Goal: Information Seeking & Learning: Learn about a topic

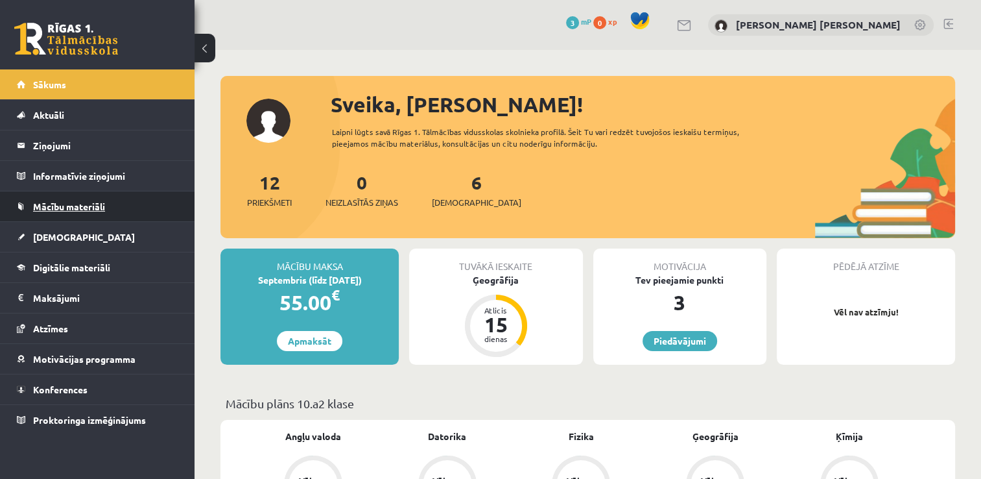
click at [86, 201] on span "Mācību materiāli" at bounding box center [69, 206] width 72 height 12
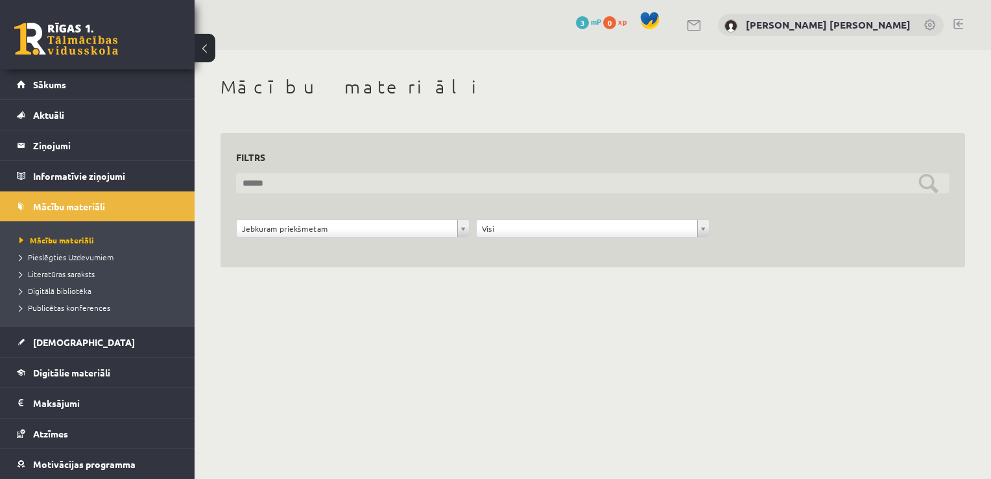
click at [472, 187] on input "text" at bounding box center [592, 183] width 713 height 20
click at [923, 182] on input "text" at bounding box center [592, 183] width 713 height 20
click at [720, 176] on input "text" at bounding box center [592, 183] width 713 height 20
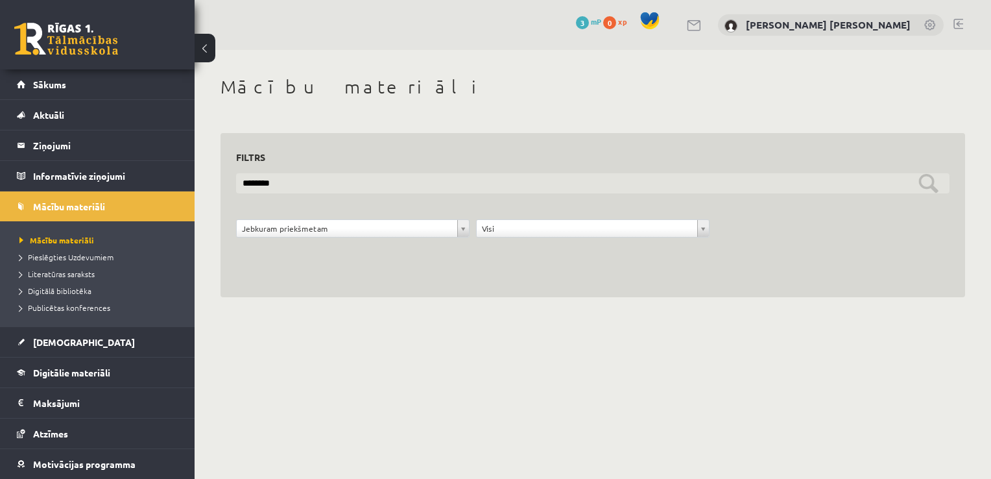
type input "********"
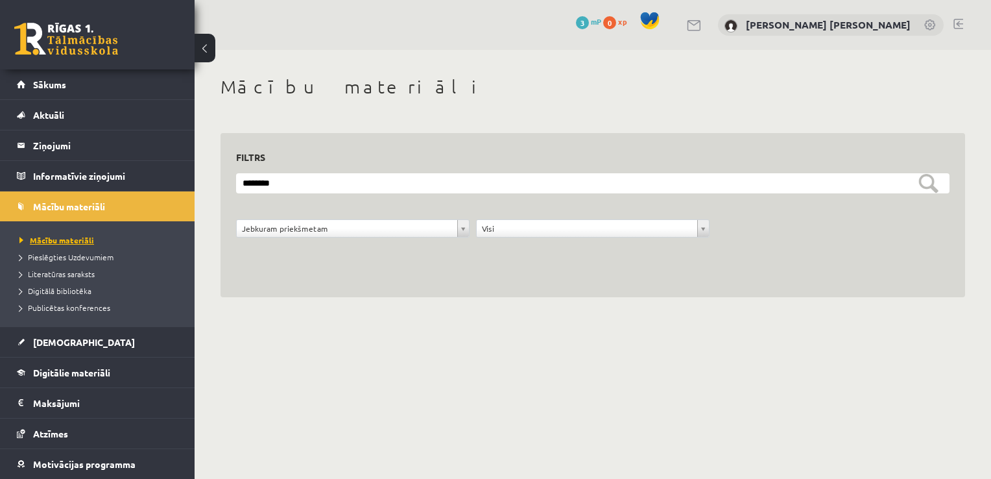
click at [63, 235] on span "Mācību materiāli" at bounding box center [56, 240] width 75 height 10
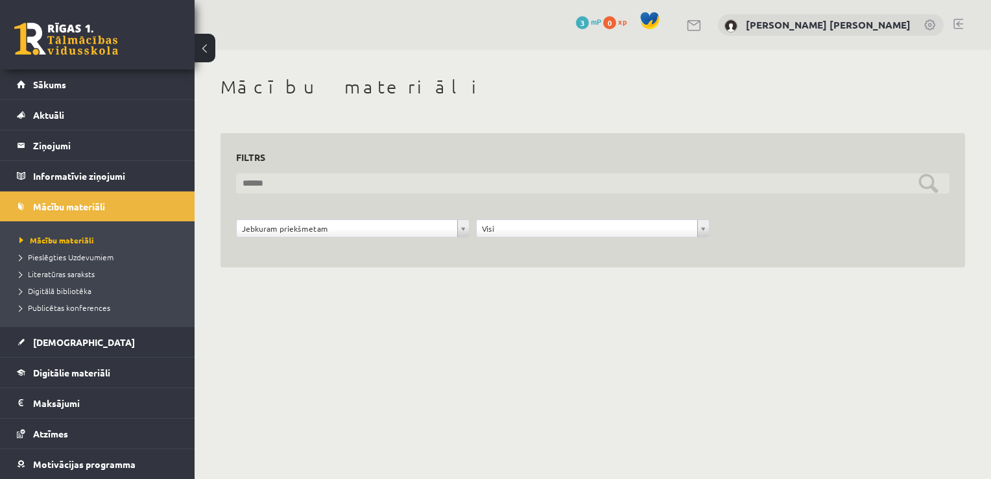
click at [400, 191] on input "text" at bounding box center [592, 183] width 713 height 20
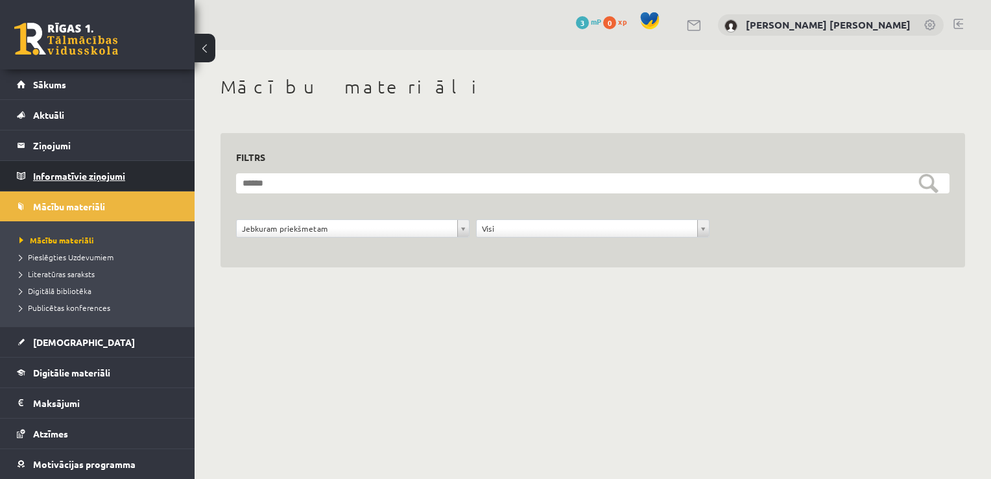
click at [120, 174] on legend "Informatīvie ziņojumi 0" at bounding box center [105, 176] width 145 height 30
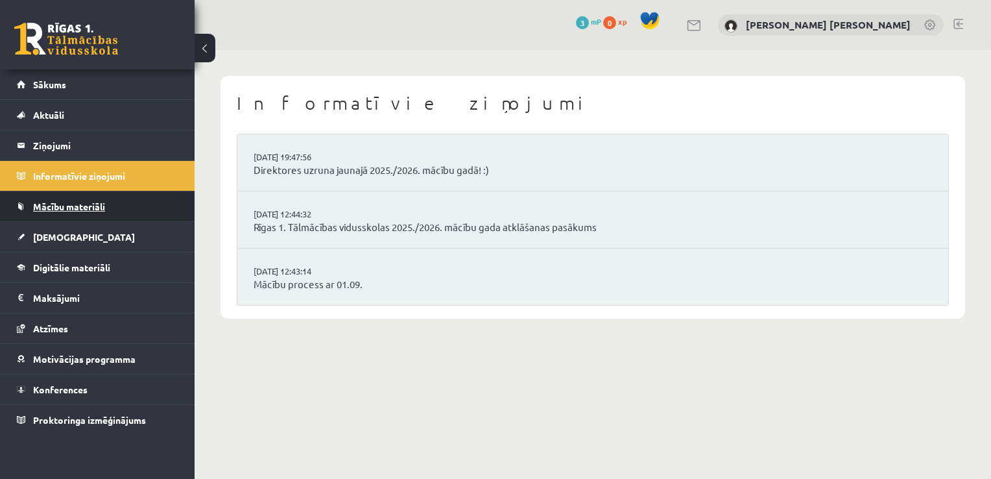
click at [95, 209] on span "Mācību materiāli" at bounding box center [69, 206] width 72 height 12
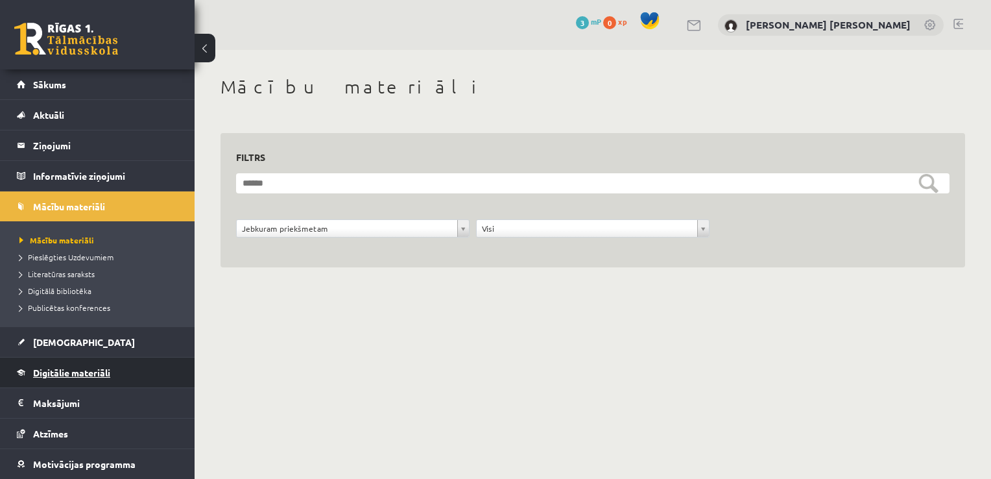
click at [89, 370] on span "Digitālie materiāli" at bounding box center [71, 372] width 77 height 12
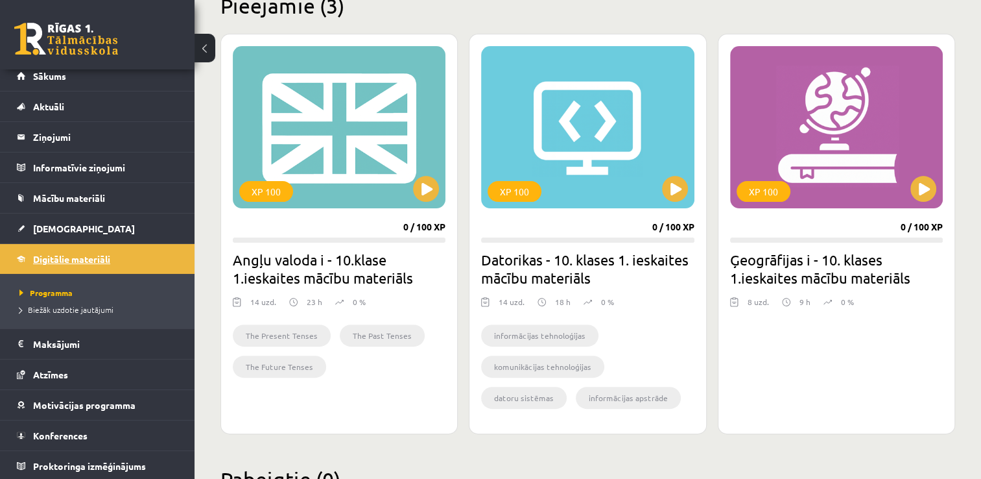
scroll to position [390, 0]
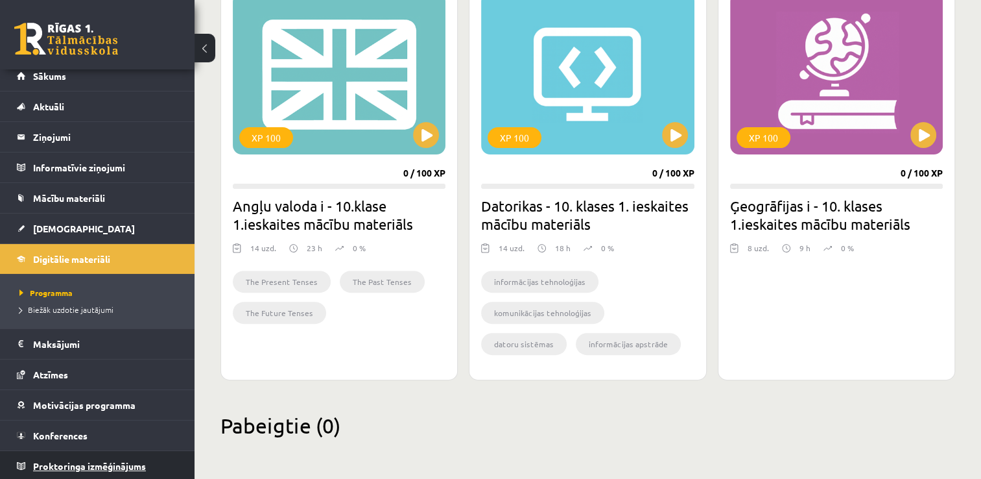
click at [135, 460] on span "Proktoringa izmēģinājums" at bounding box center [89, 466] width 113 height 12
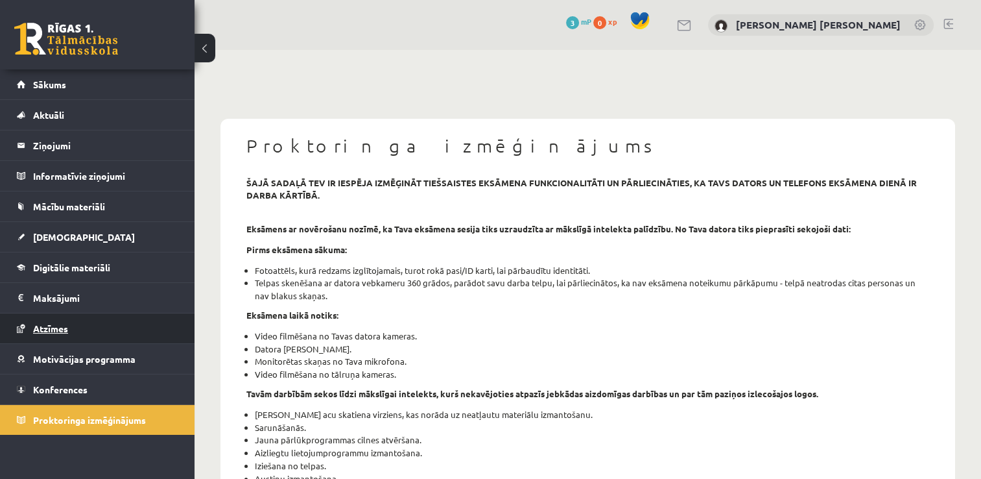
click at [66, 326] on span "Atzīmes" at bounding box center [50, 328] width 35 height 12
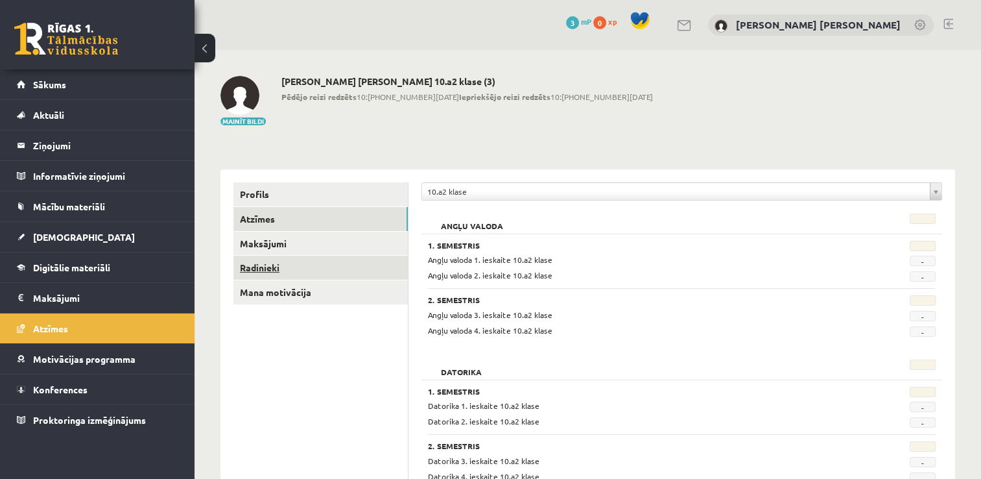
click at [263, 274] on link "Radinieki" at bounding box center [320, 268] width 174 height 24
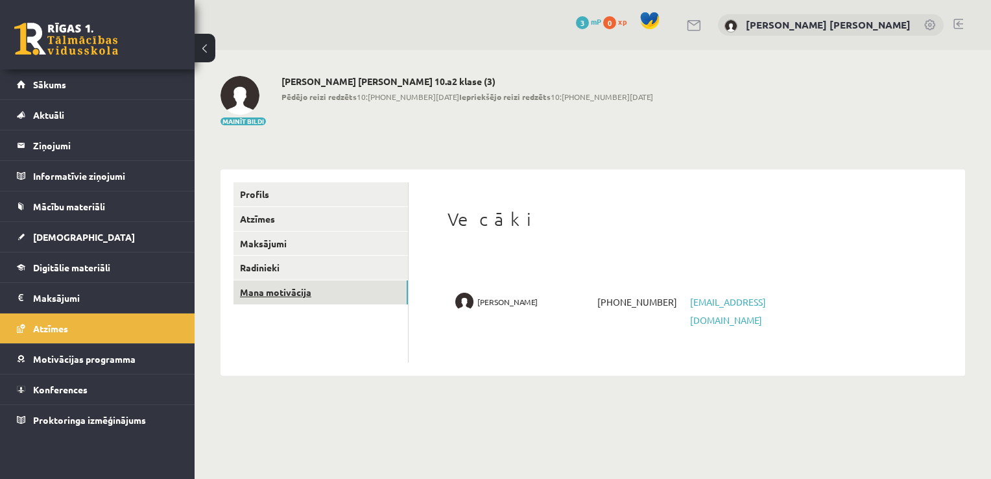
click at [263, 289] on link "Mana motivācija" at bounding box center [320, 292] width 174 height 24
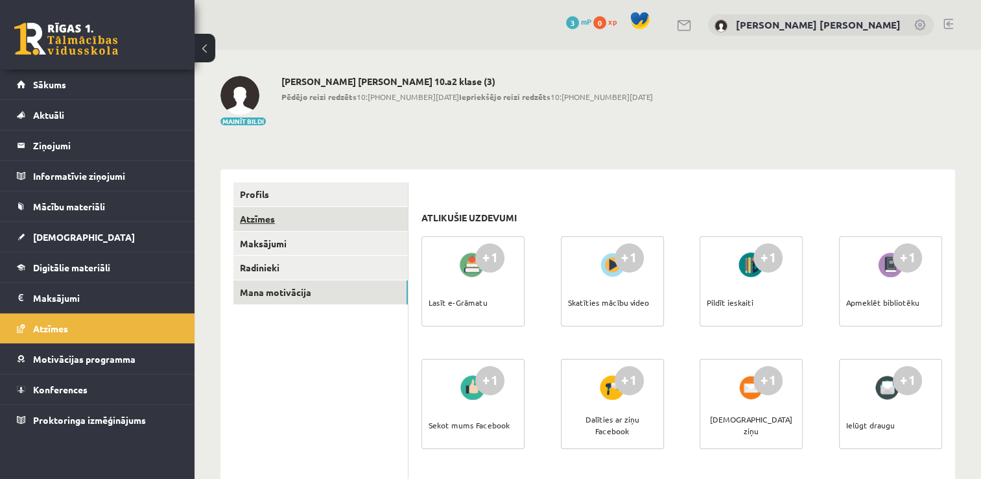
click at [263, 222] on link "Atzīmes" at bounding box center [320, 219] width 174 height 24
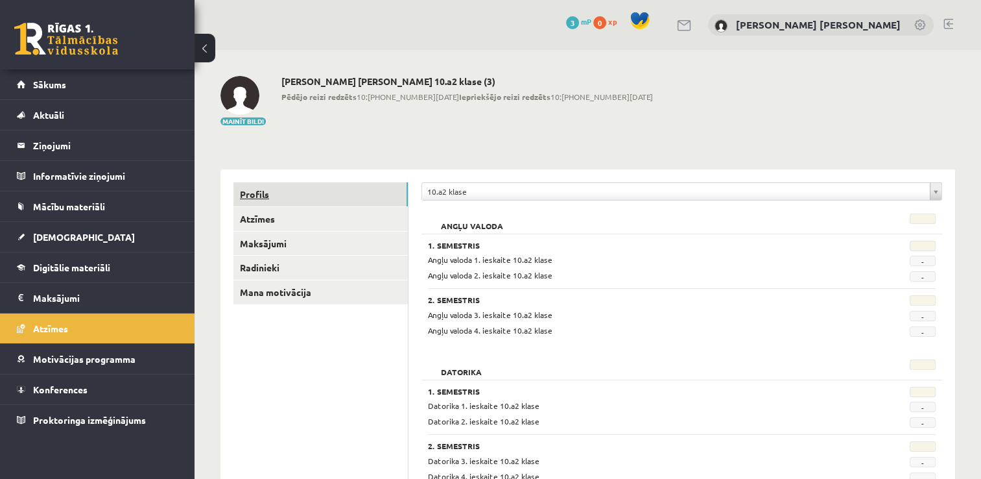
click at [250, 196] on link "Profils" at bounding box center [320, 194] width 174 height 24
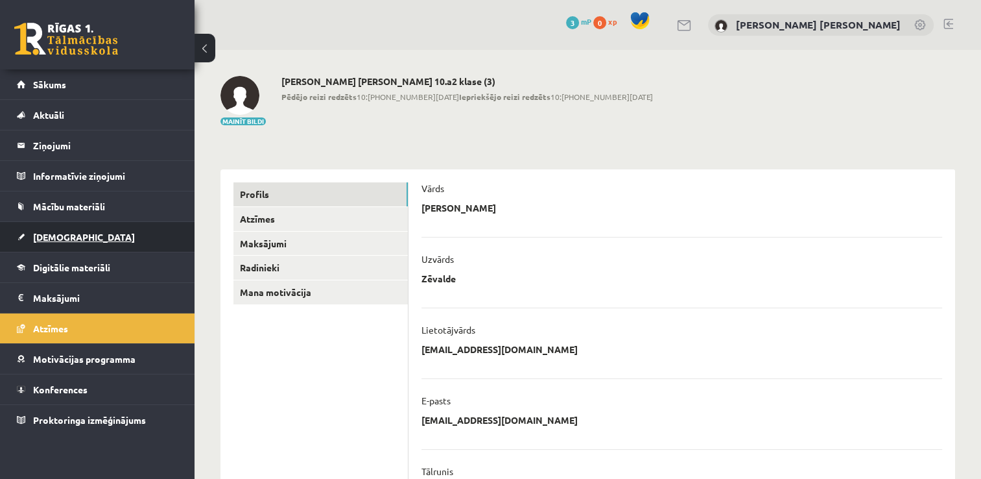
click at [49, 245] on link "[DEMOGRAPHIC_DATA]" at bounding box center [97, 237] width 161 height 30
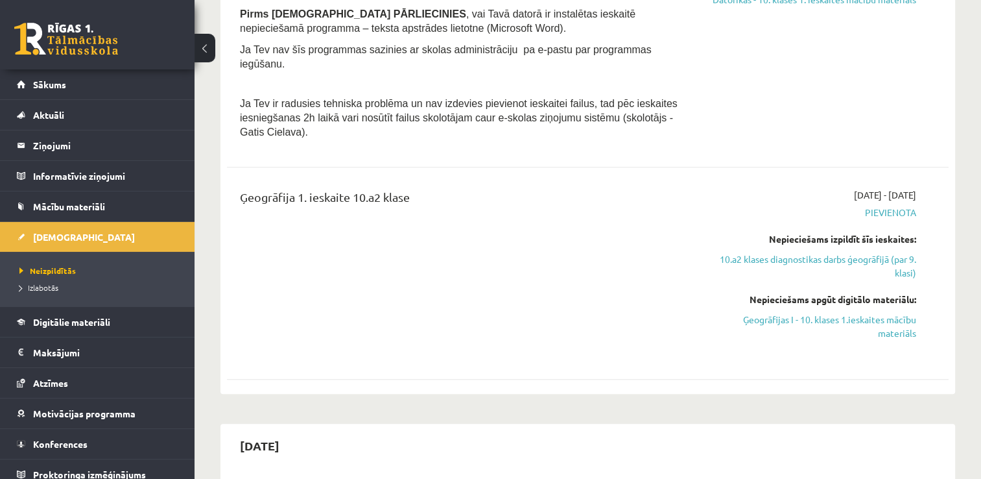
scroll to position [789, 0]
click at [797, 252] on link "10.a2 klases diagnostikas darbs ģeogrāfijā (par 9. klasi)" at bounding box center [810, 265] width 213 height 27
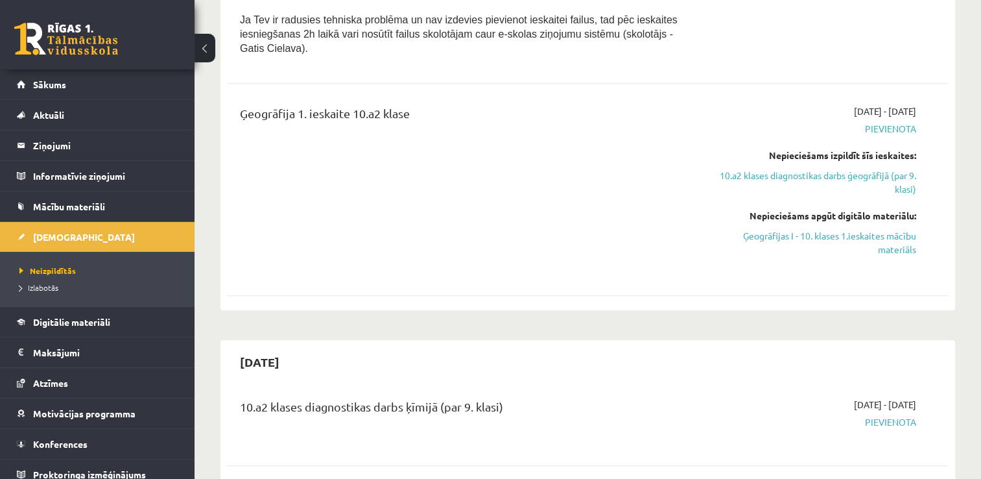
scroll to position [872, 0]
click at [752, 169] on link "10.a2 klases diagnostikas darbs ģeogrāfijā (par 9. klasi)" at bounding box center [810, 182] width 213 height 27
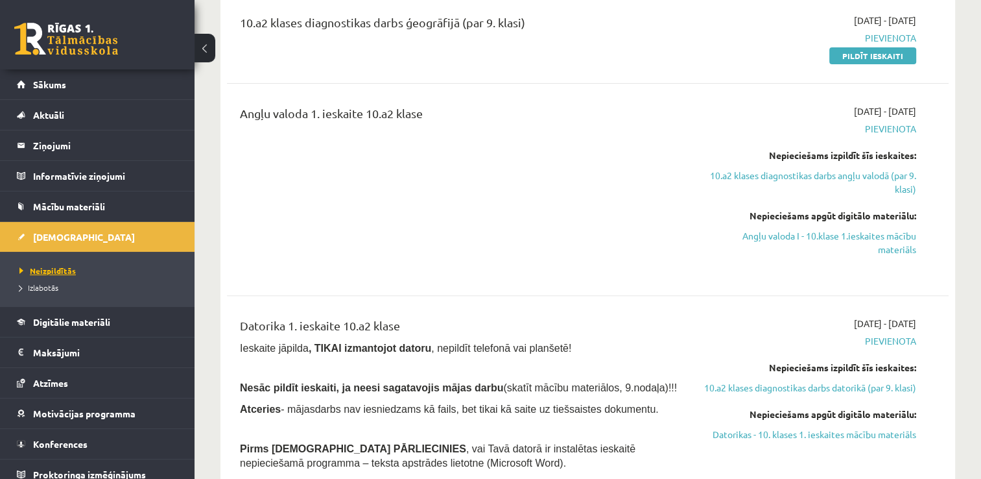
click at [62, 267] on span "Neizpildītās" at bounding box center [47, 270] width 56 height 10
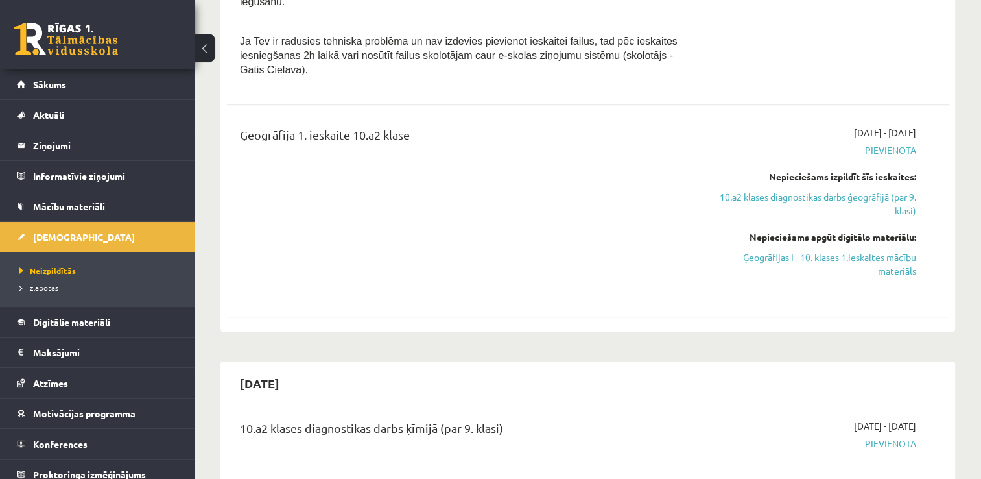
scroll to position [851, 0]
click at [813, 250] on link "Ģeogrāfijas I - 10. klases 1.ieskaites mācību materiāls" at bounding box center [810, 263] width 213 height 27
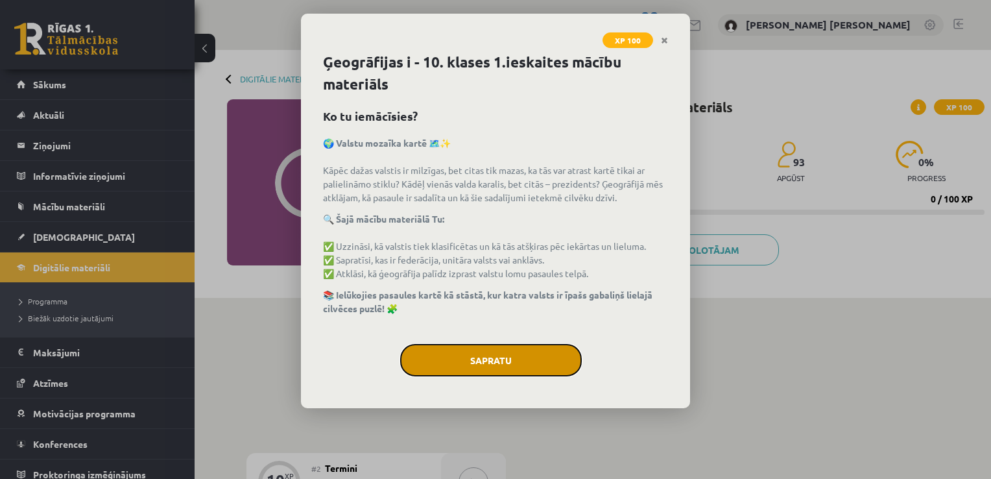
click at [534, 358] on button "Sapratu" at bounding box center [491, 360] width 182 height 32
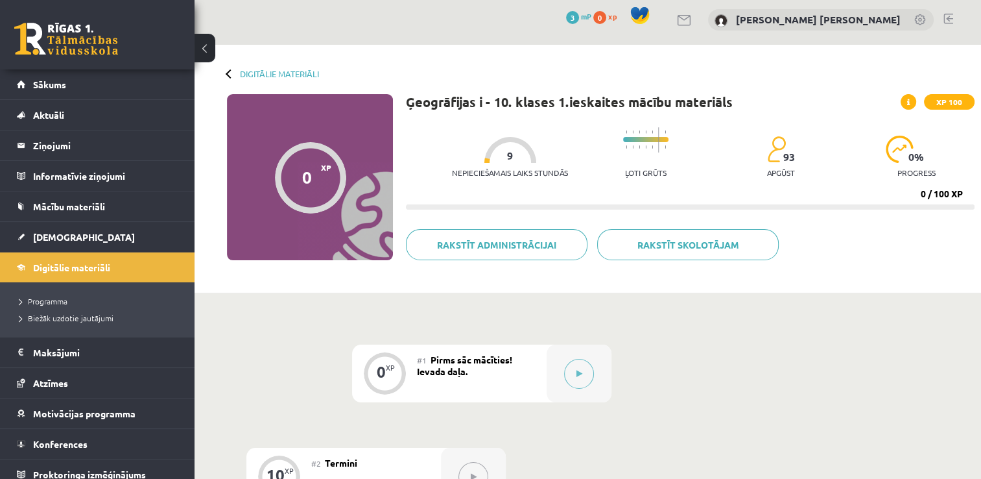
scroll to position [5, 0]
click at [76, 304] on link "Programma" at bounding box center [100, 301] width 162 height 12
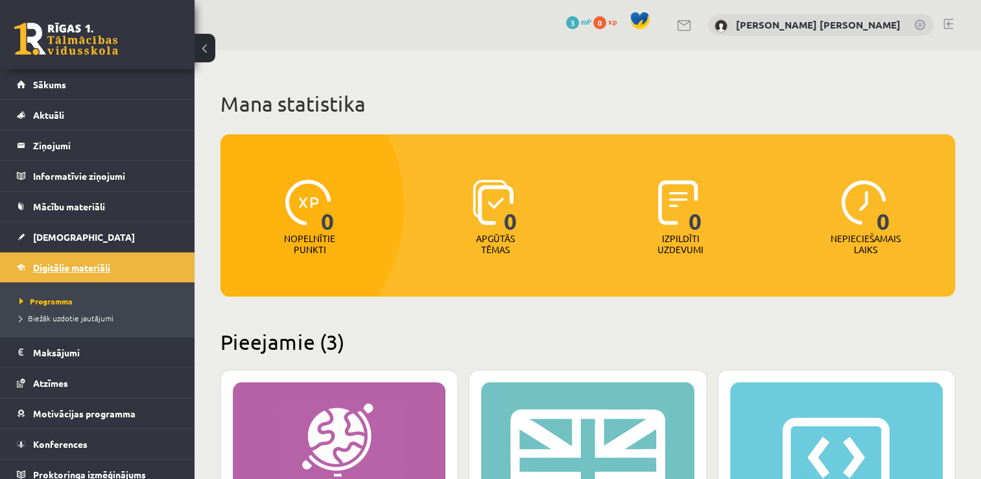
click at [77, 261] on link "Digitālie materiāli" at bounding box center [97, 267] width 161 height 30
click at [70, 231] on span "[DEMOGRAPHIC_DATA]" at bounding box center [84, 237] width 102 height 12
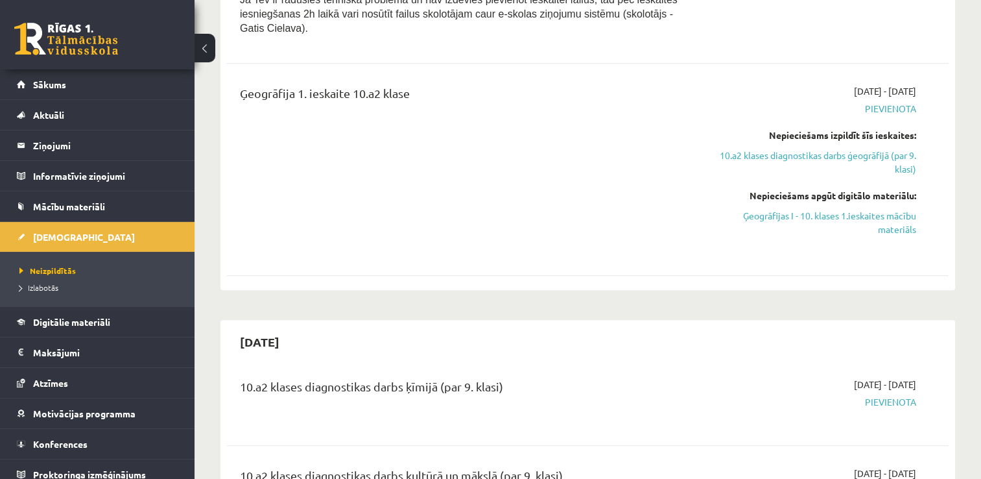
scroll to position [897, 0]
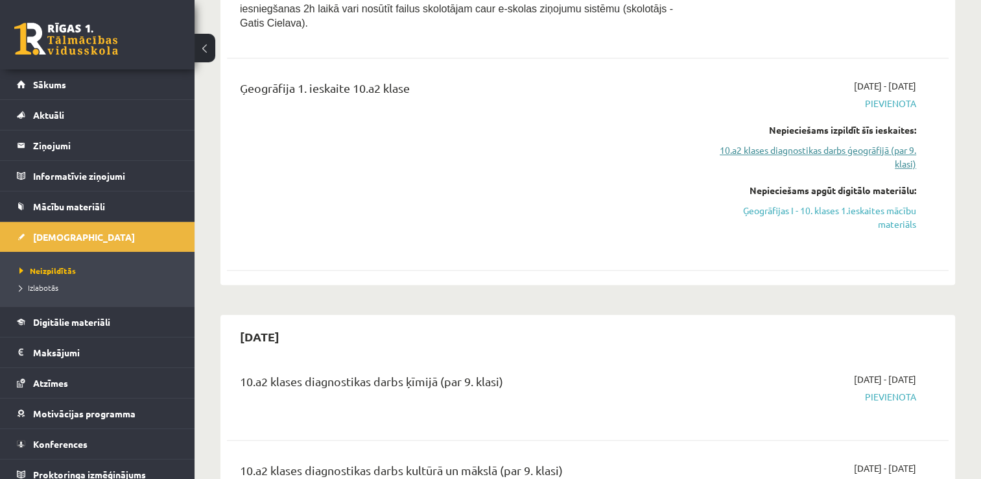
click at [841, 143] on link "10.a2 klases diagnostikas darbs ģeogrāfijā (par 9. klasi)" at bounding box center [810, 156] width 213 height 27
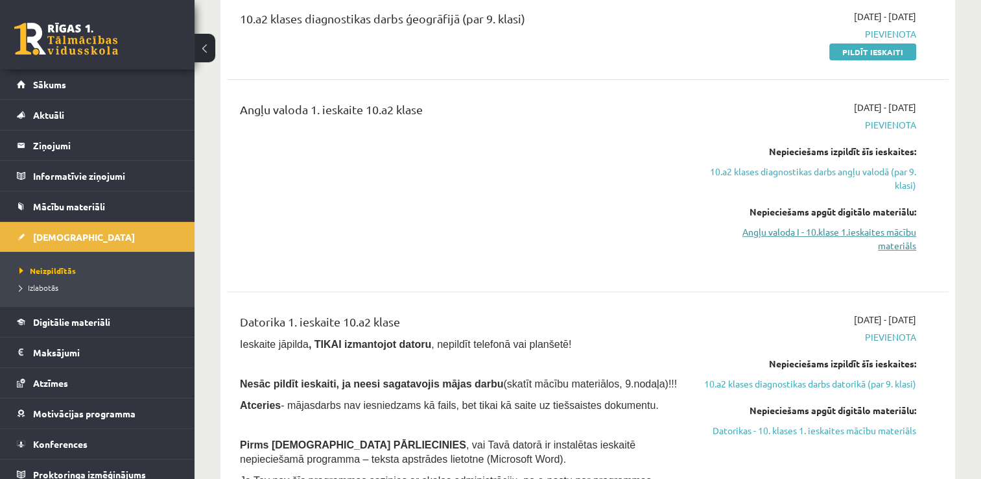
scroll to position [359, 0]
click at [853, 233] on link "Angļu valoda I - 10.klase 1.ieskaites mācību materiāls" at bounding box center [810, 237] width 213 height 27
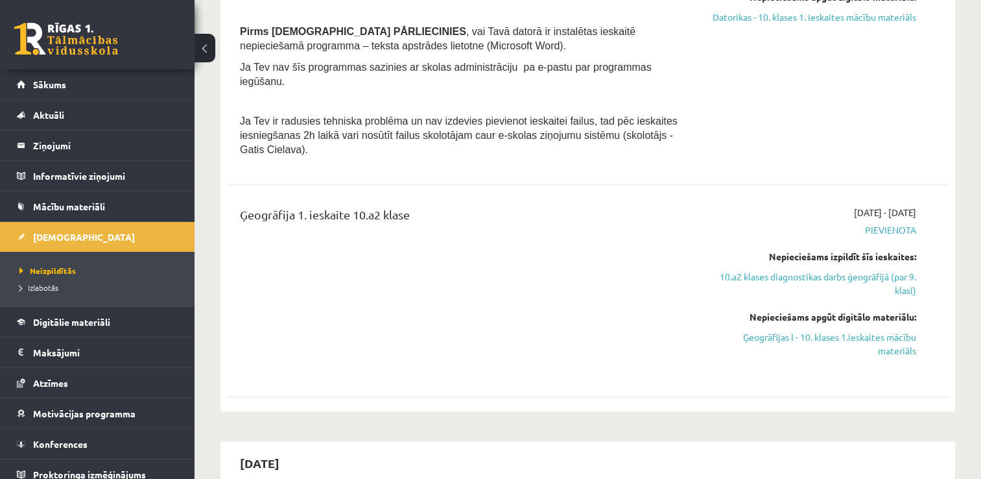
scroll to position [771, 0]
click at [807, 329] on link "Ģeogrāfijas I - 10. klases 1.ieskaites mācību materiāls" at bounding box center [810, 342] width 213 height 27
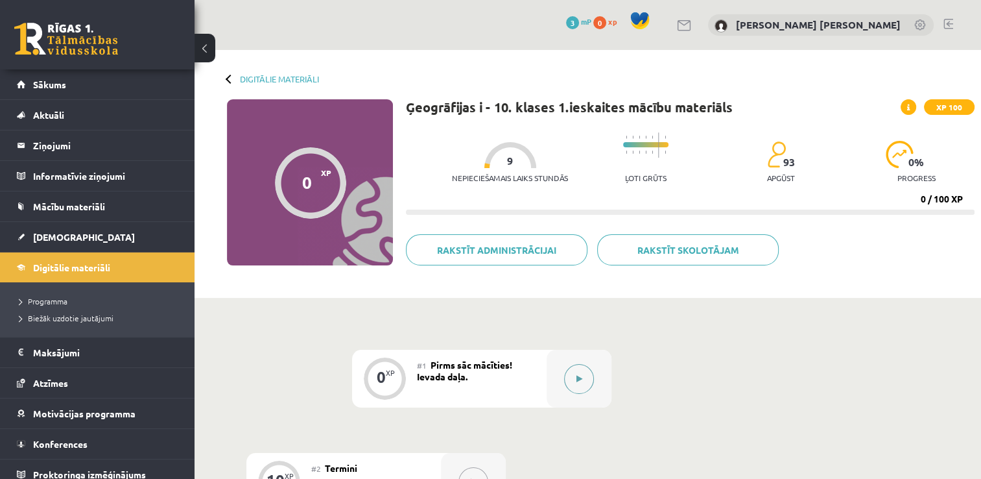
click at [578, 372] on button at bounding box center [579, 379] width 30 height 30
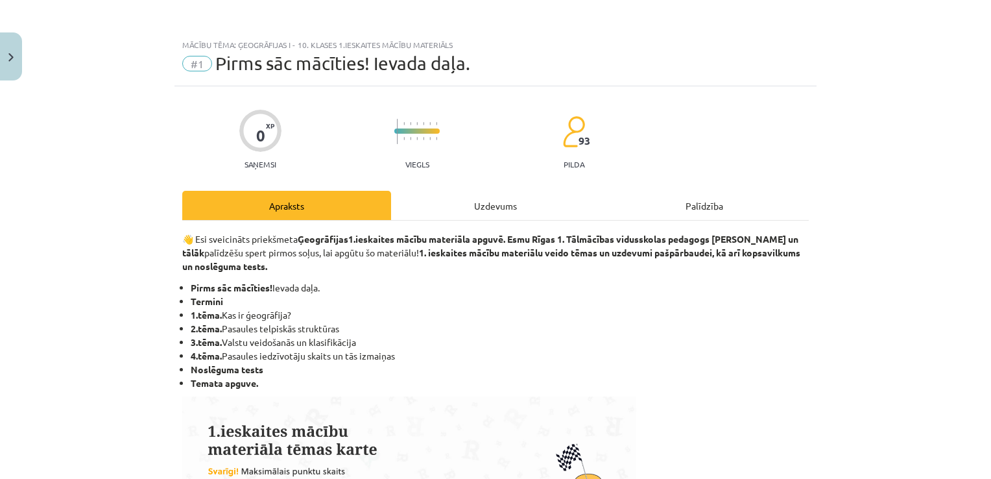
click at [511, 198] on div "Uzdevums" at bounding box center [495, 205] width 209 height 29
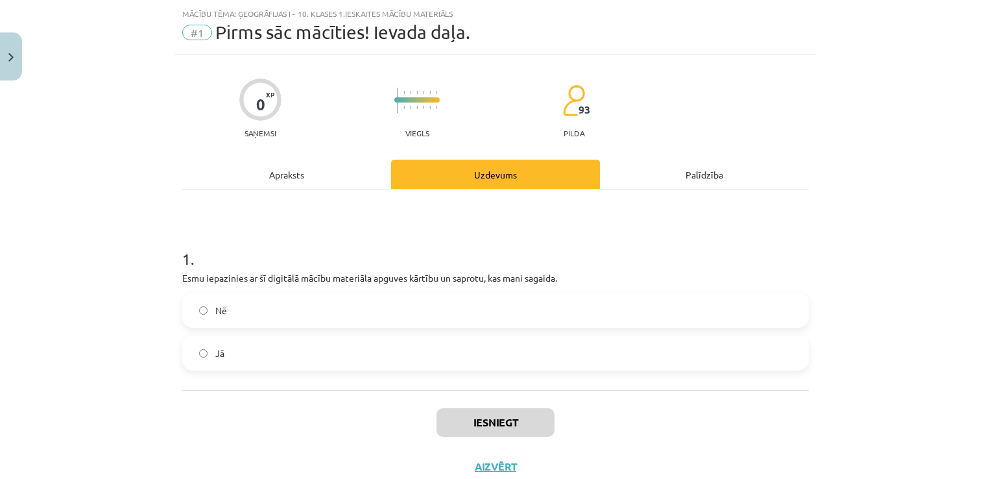
scroll to position [32, 0]
click at [285, 176] on div "Apraksts" at bounding box center [286, 172] width 209 height 29
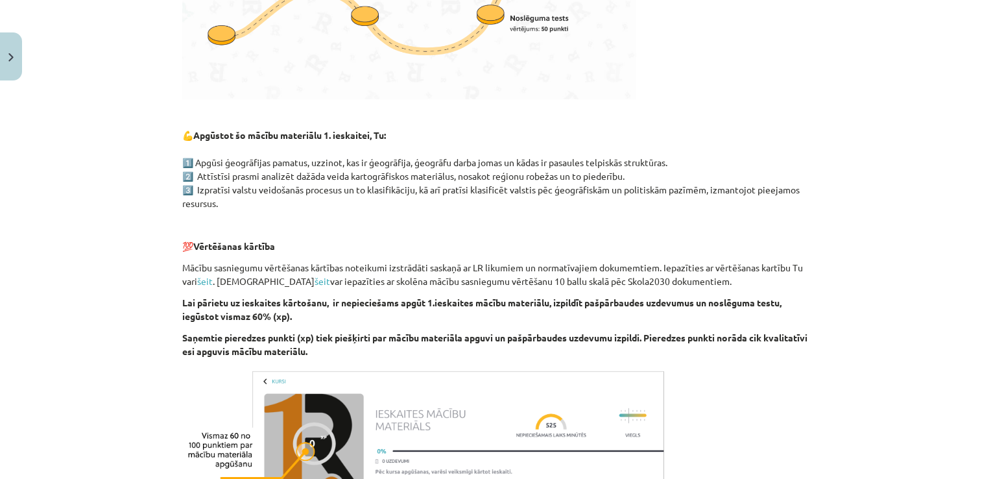
scroll to position [565, 0]
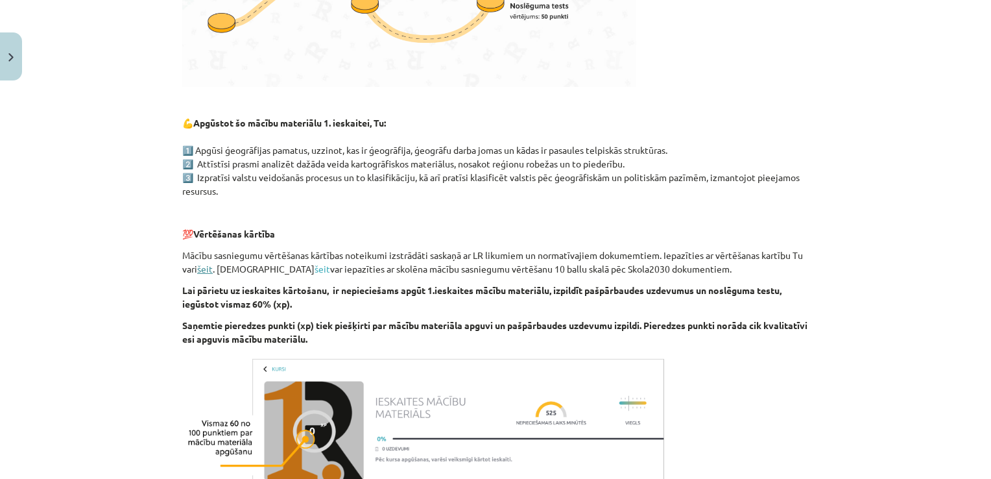
click at [204, 271] on link "šeit" at bounding box center [205, 269] width 16 height 12
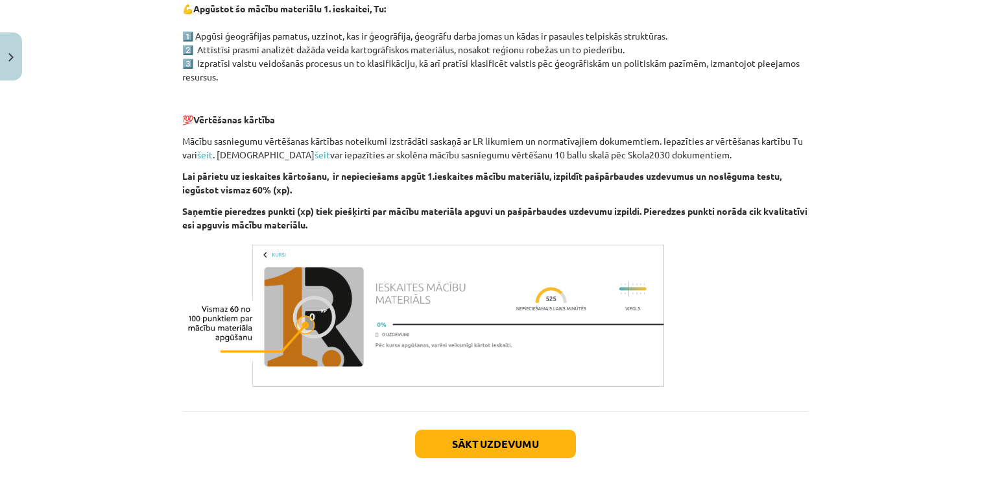
scroll to position [742, 0]
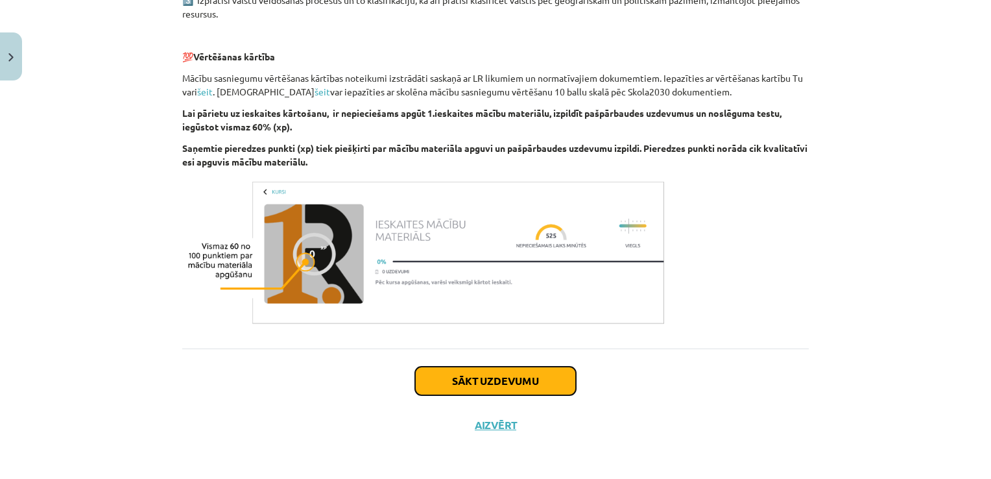
click at [493, 386] on button "Sākt uzdevumu" at bounding box center [495, 380] width 161 height 29
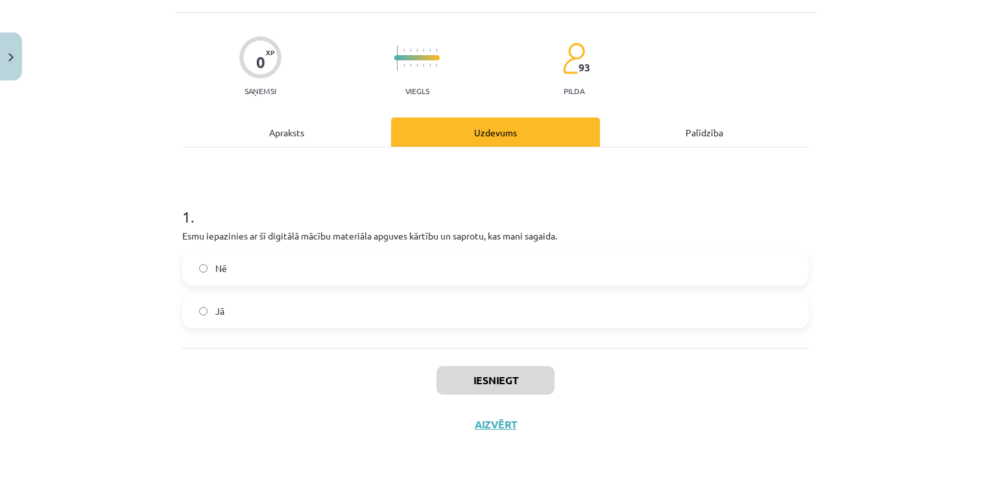
scroll to position [32, 0]
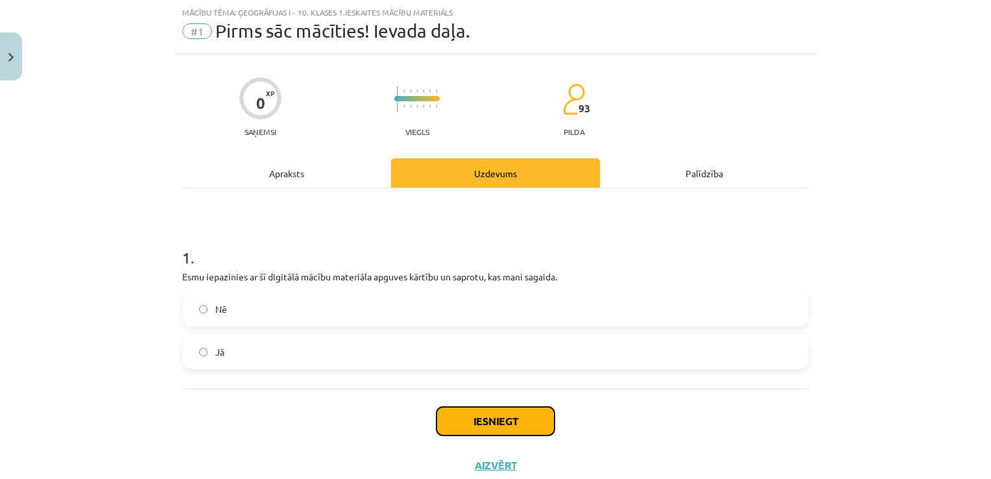
click at [475, 416] on button "Iesniegt" at bounding box center [495, 421] width 118 height 29
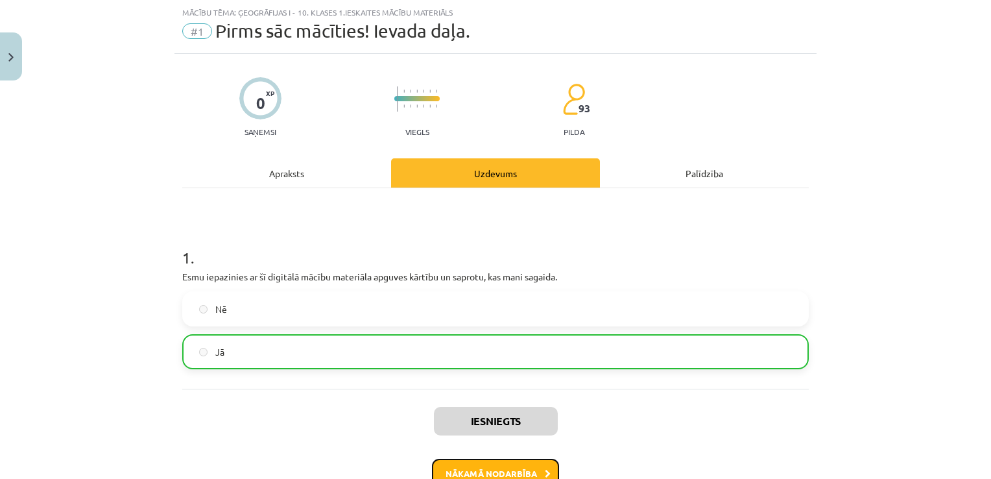
click at [506, 467] on button "Nākamā nodarbība" at bounding box center [495, 474] width 127 height 30
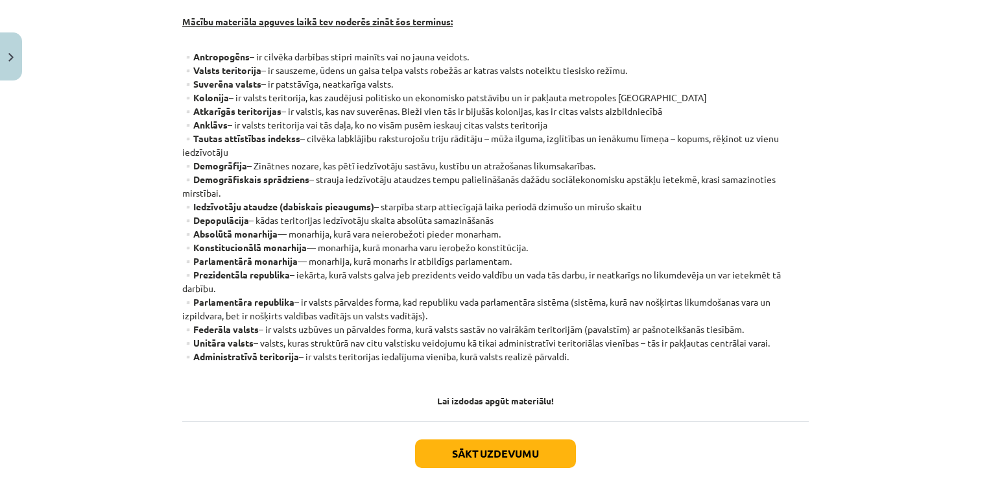
scroll to position [267, 0]
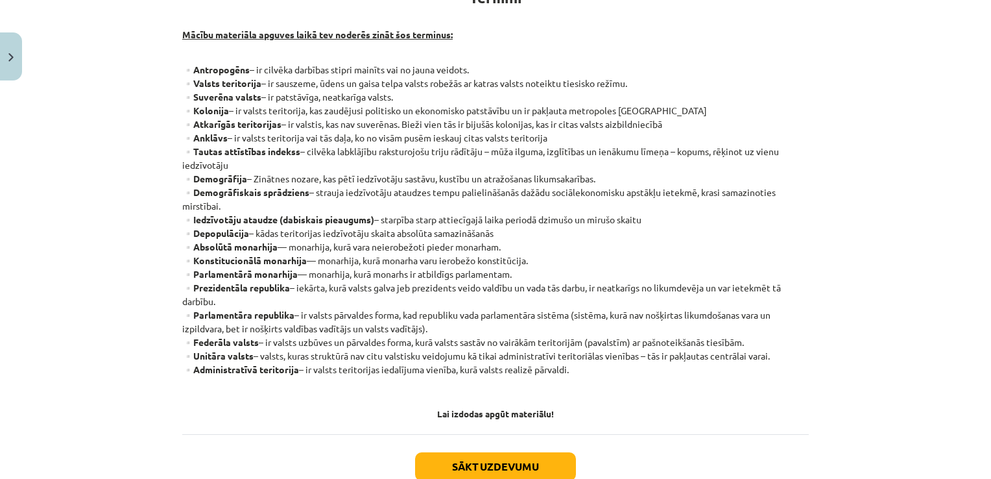
click at [651, 359] on p "▫️Antropogēns – ir cilvēka darbības stipri mainīts vai no jauna veidots. ▫️Vals…" at bounding box center [495, 226] width 626 height 327
click at [514, 461] on button "Sākt uzdevumu" at bounding box center [495, 466] width 161 height 29
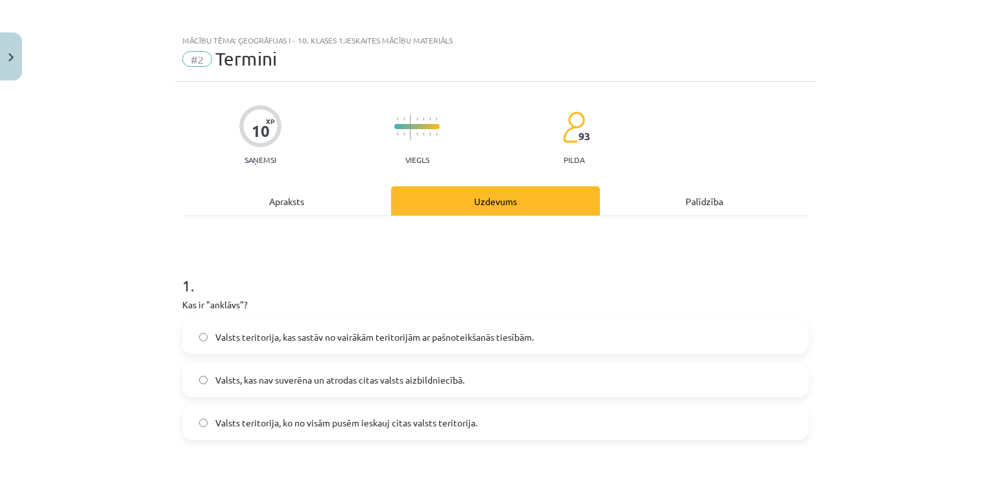
scroll to position [0, 0]
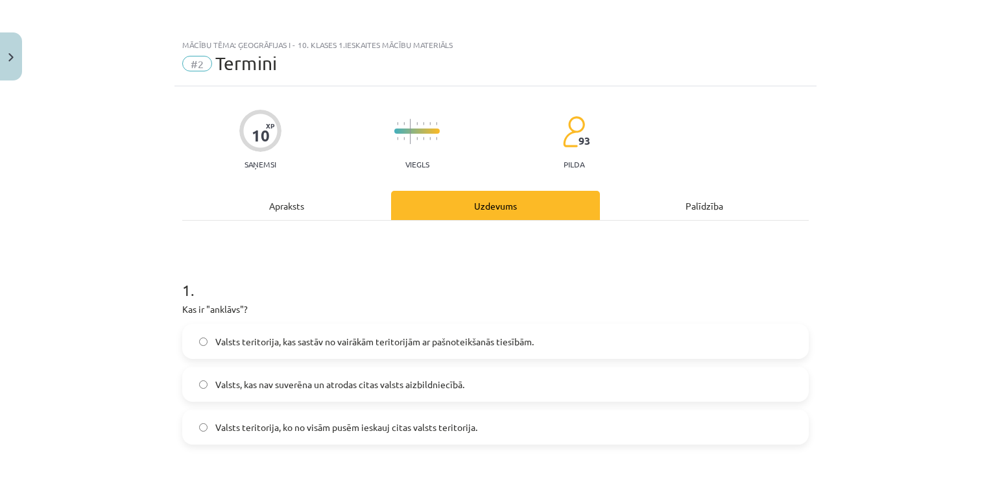
click at [202, 429] on label "Valsts teritorija, ko no visām pusēm ieskauj citas valsts teritorija." at bounding box center [496, 427] width 624 height 32
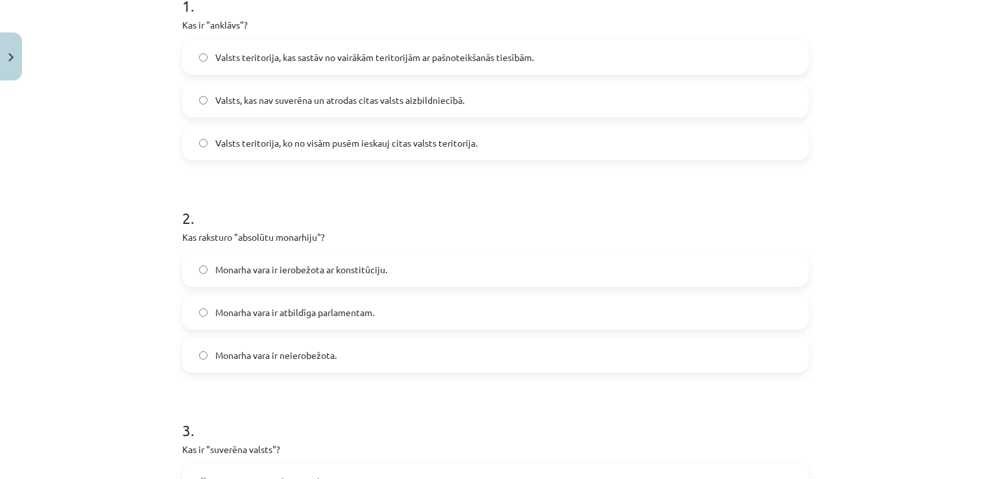
scroll to position [285, 0]
click at [203, 354] on label "Monarha vara ir neierobežota." at bounding box center [496, 354] width 624 height 32
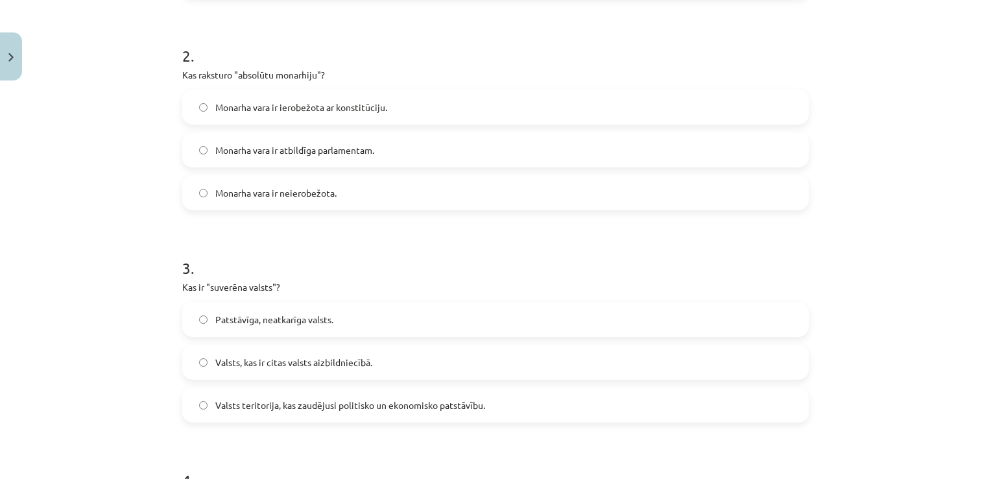
scroll to position [500, 0]
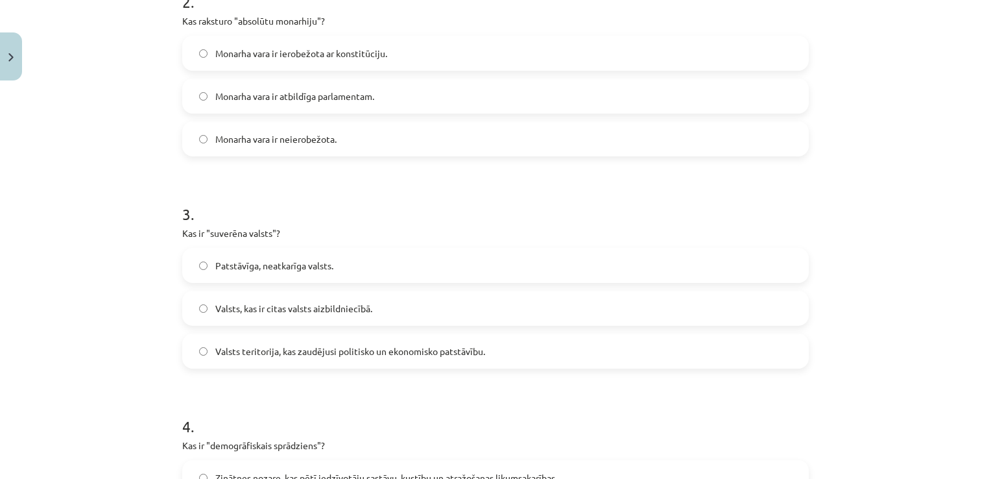
click at [191, 262] on label "Patstāvīga, neatkarīga valsts." at bounding box center [496, 265] width 624 height 32
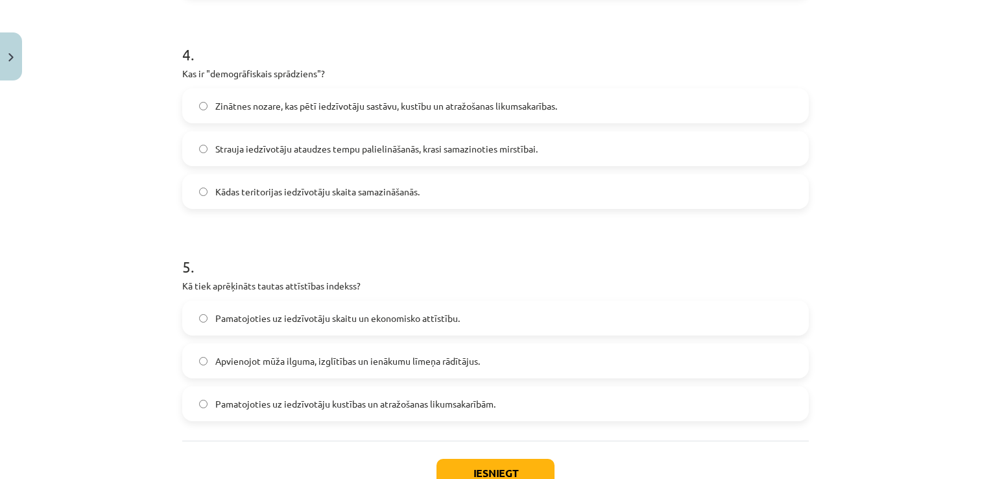
scroll to position [916, 0]
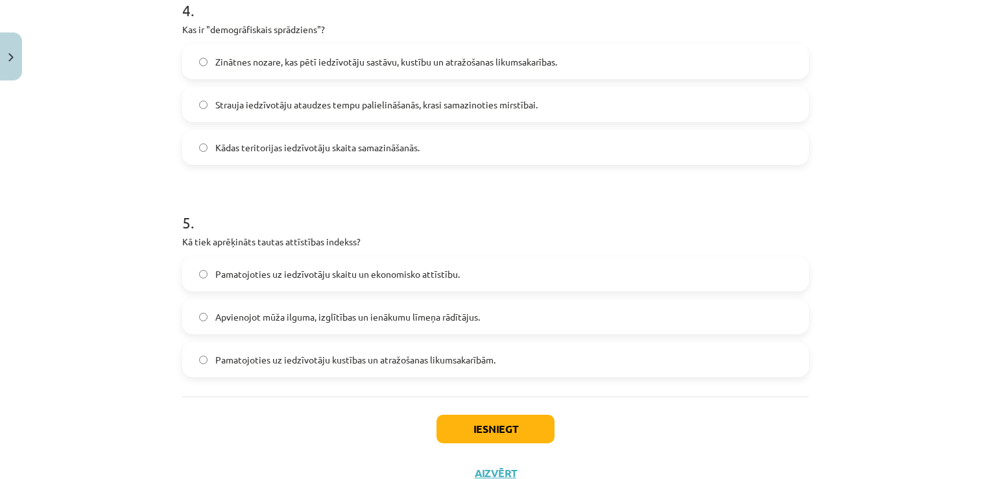
click at [198, 309] on label "Apvienojot mūža ilguma, izglītības un ienākumu līmeņa rādītājus." at bounding box center [496, 316] width 624 height 32
click at [497, 430] on button "Iesniegt" at bounding box center [495, 428] width 118 height 29
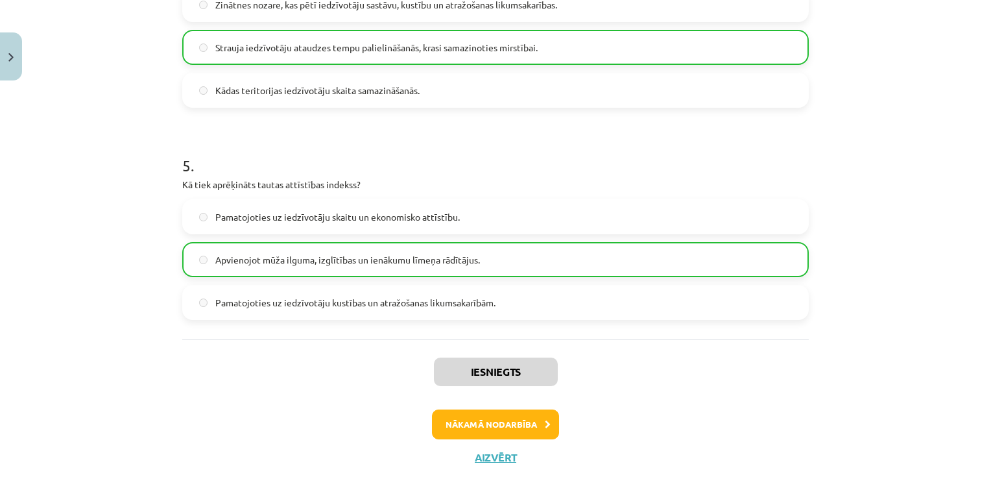
scroll to position [973, 0]
click at [517, 429] on button "Nākamā nodarbība" at bounding box center [495, 424] width 127 height 30
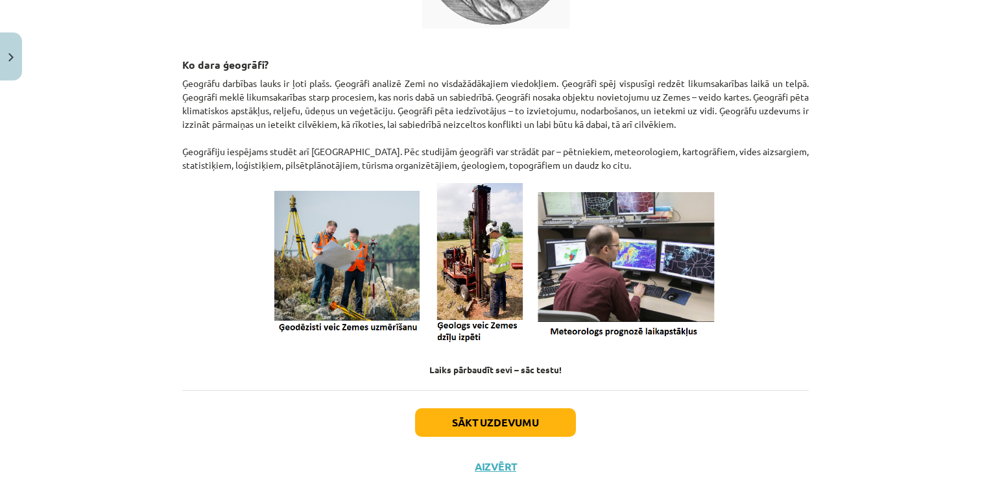
scroll to position [492, 0]
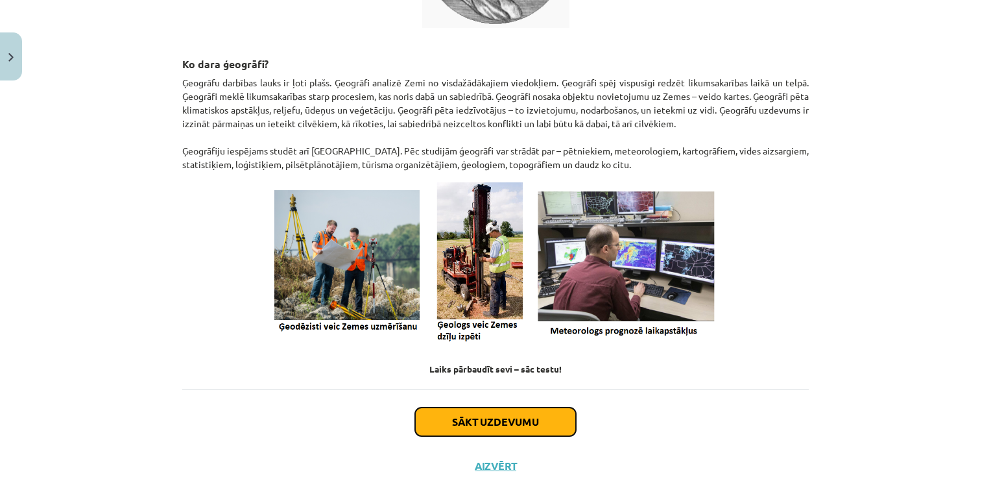
click at [539, 419] on button "Sākt uzdevumu" at bounding box center [495, 421] width 161 height 29
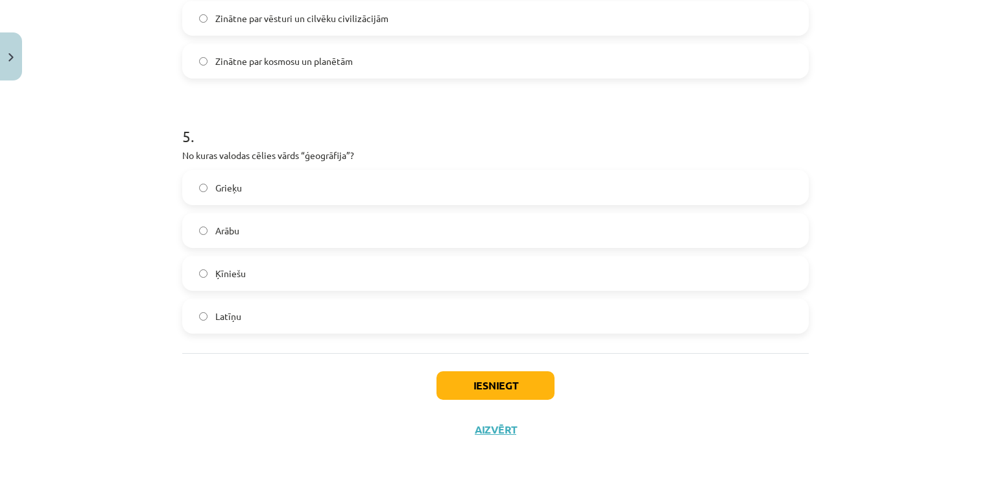
scroll to position [1178, 0]
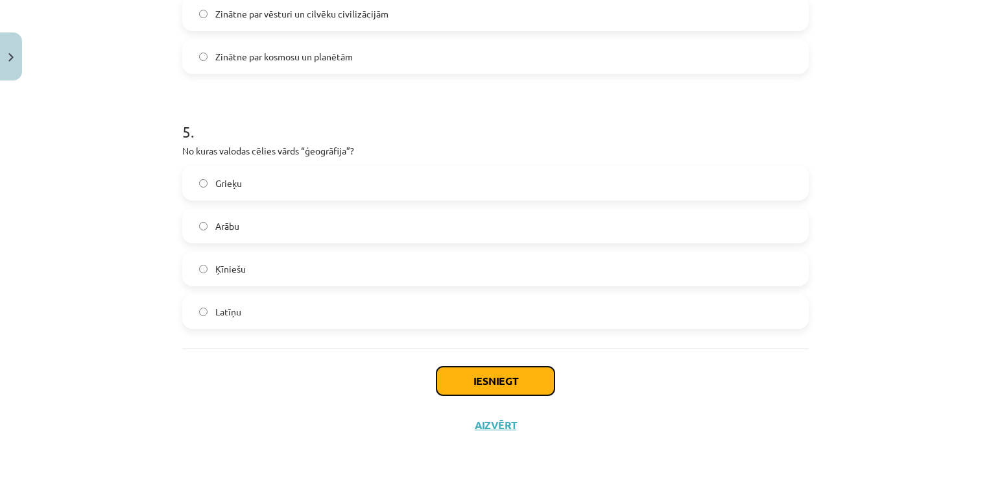
click at [483, 385] on button "Iesniegt" at bounding box center [495, 380] width 118 height 29
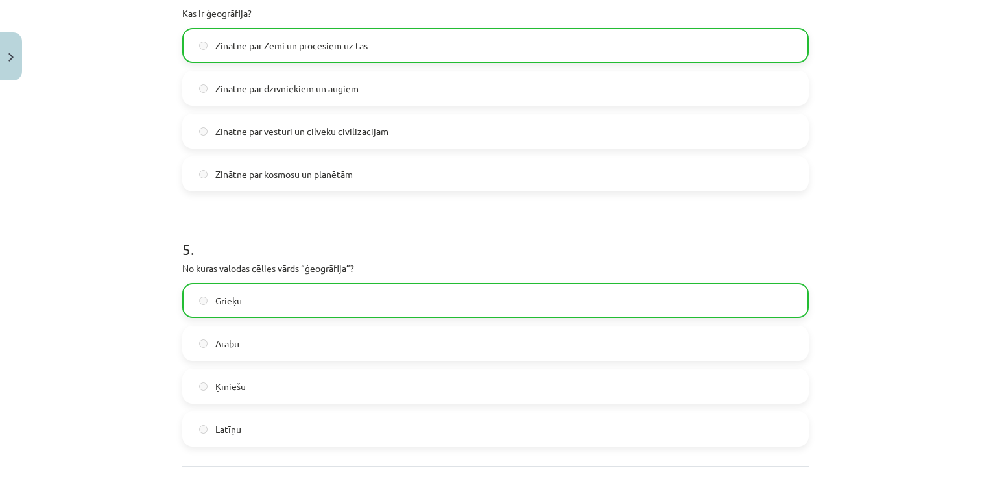
scroll to position [1219, 0]
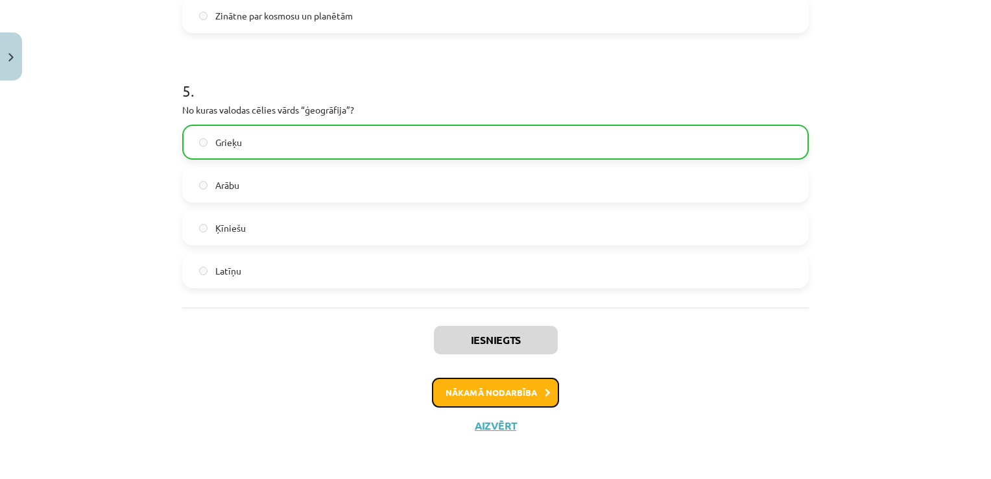
click at [477, 394] on button "Nākamā nodarbība" at bounding box center [495, 392] width 127 height 30
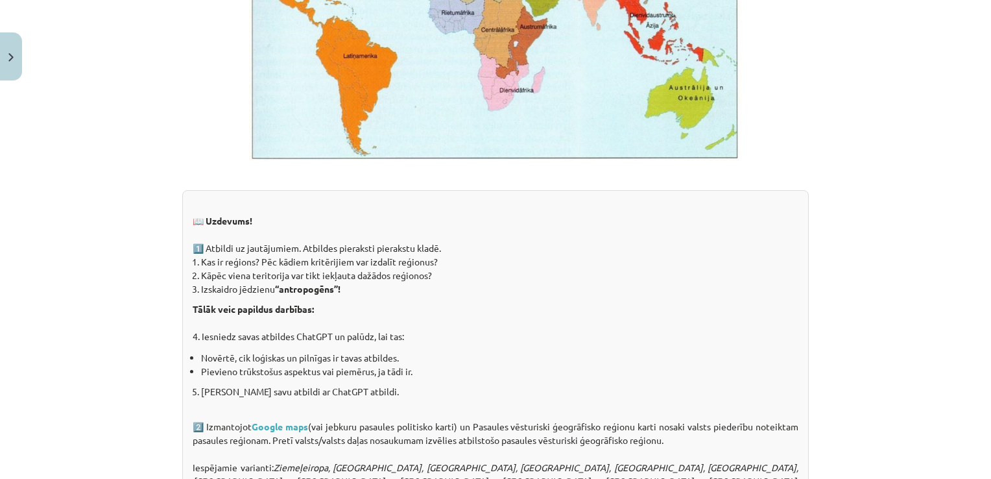
scroll to position [999, 0]
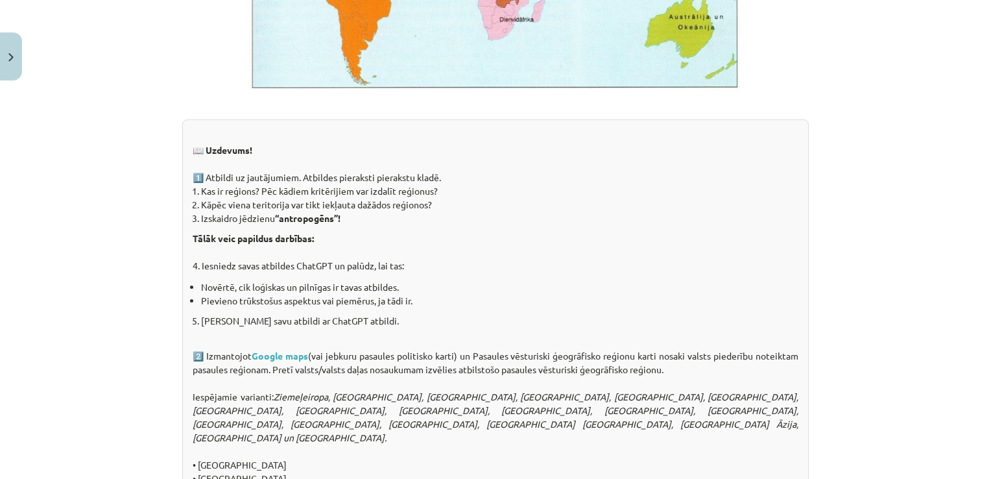
click at [508, 357] on div "📖 Uzdevums! 1️⃣ Atbildi uz jautājumiem. Atbildes pieraksti pierakstu kladē. Kas…" at bounding box center [495, 416] width 626 height 594
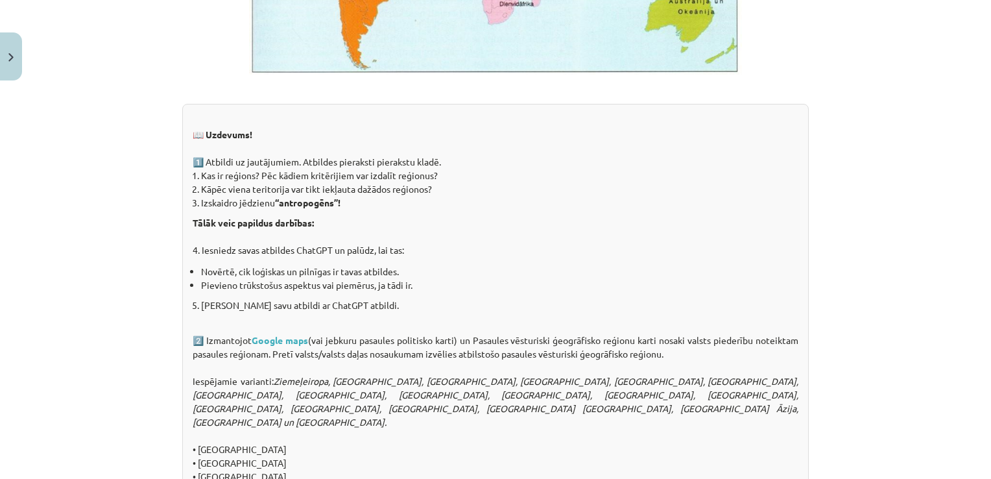
scroll to position [1017, 0]
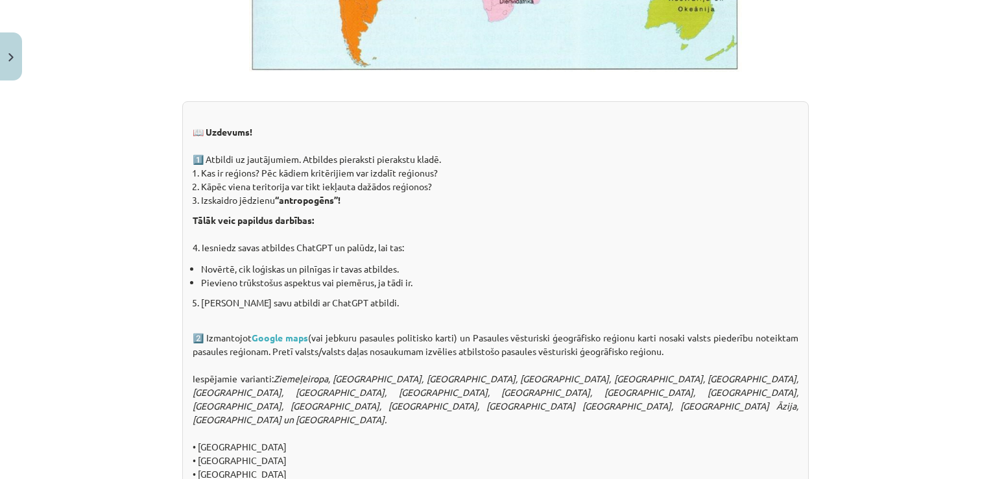
click at [793, 201] on li "Izskaidro jēdzienu “antropogēns”!" at bounding box center [499, 200] width 597 height 14
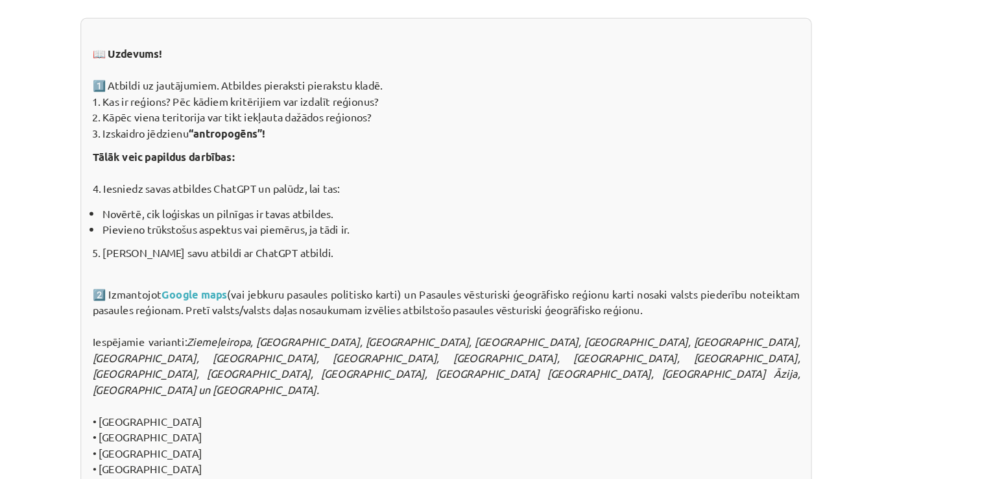
scroll to position [1135, 0]
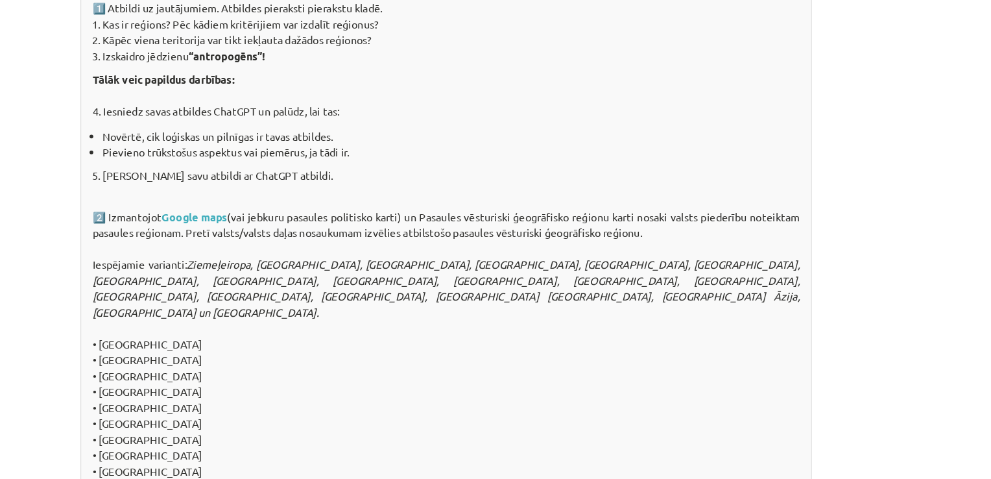
click at [785, 242] on div "📖 Uzdevums! 1️⃣ Atbildi uz jautājumiem. Atbildes pieraksti pierakstu kladē. Kas…" at bounding box center [495, 280] width 626 height 594
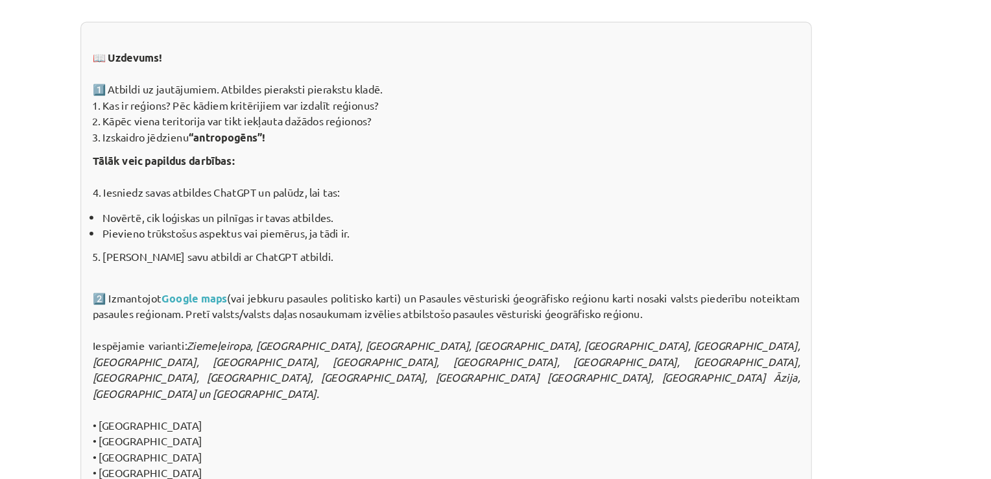
scroll to position [1076, 0]
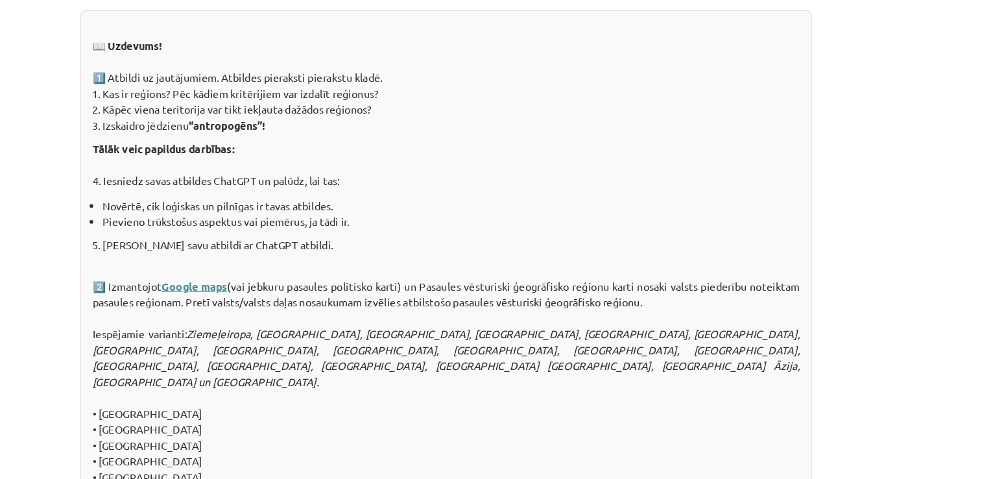
click at [264, 277] on link "Google maps" at bounding box center [280, 278] width 56 height 12
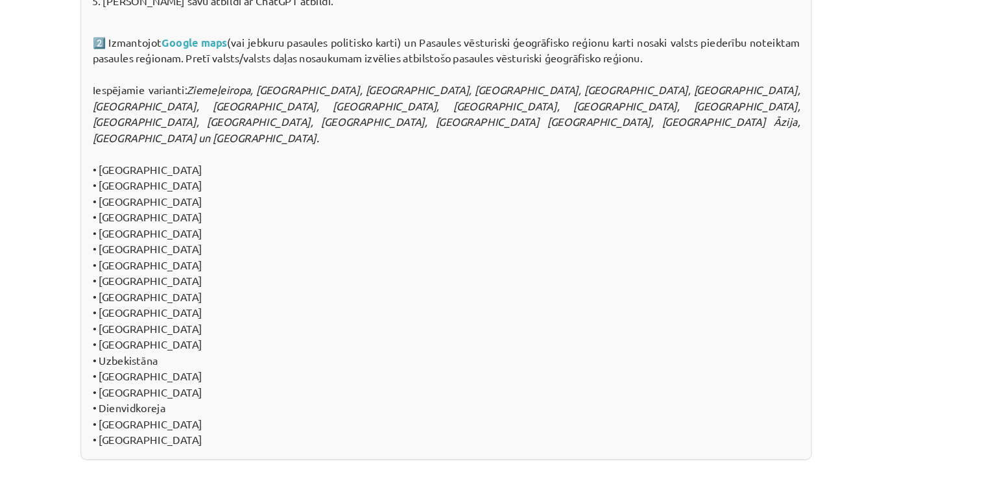
scroll to position [1403, 0]
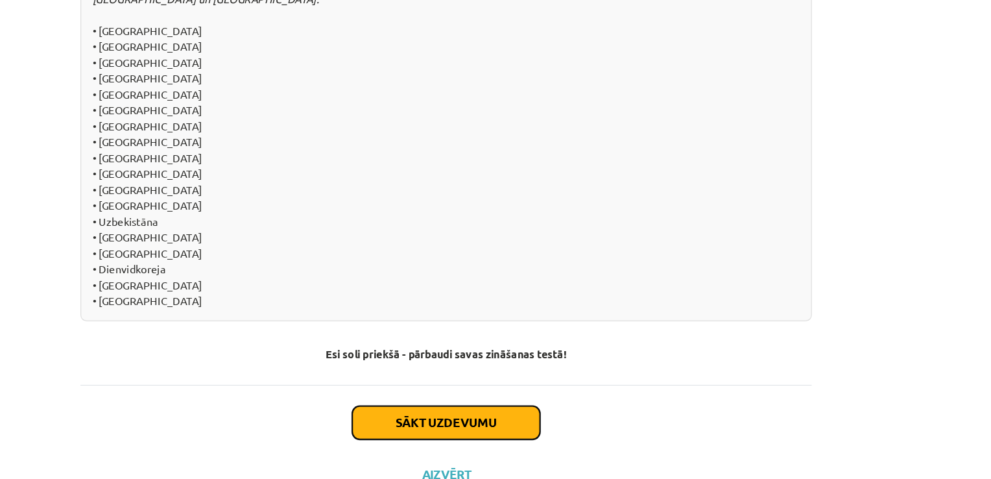
click at [530, 388] on button "Sākt uzdevumu" at bounding box center [495, 395] width 161 height 29
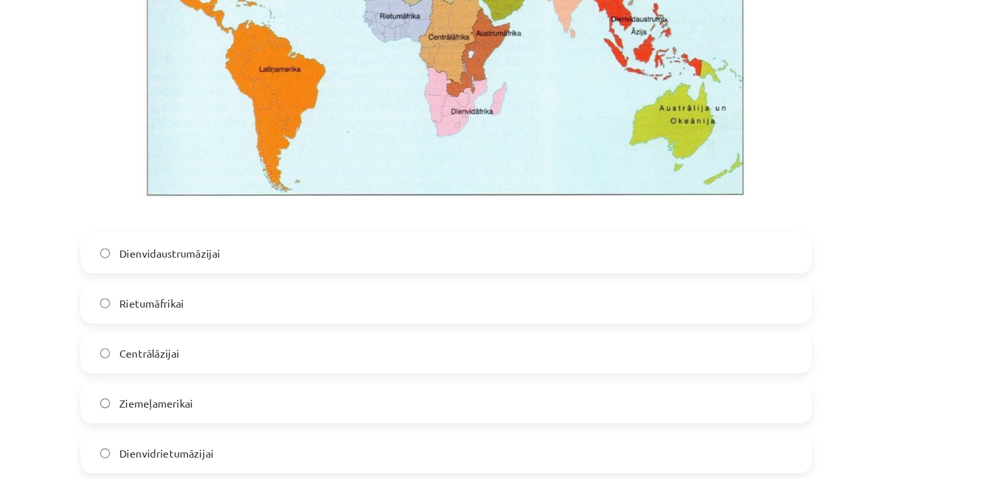
scroll to position [464, 0]
click at [204, 217] on label "Dienvidaustrumāzijai" at bounding box center [496, 216] width 624 height 32
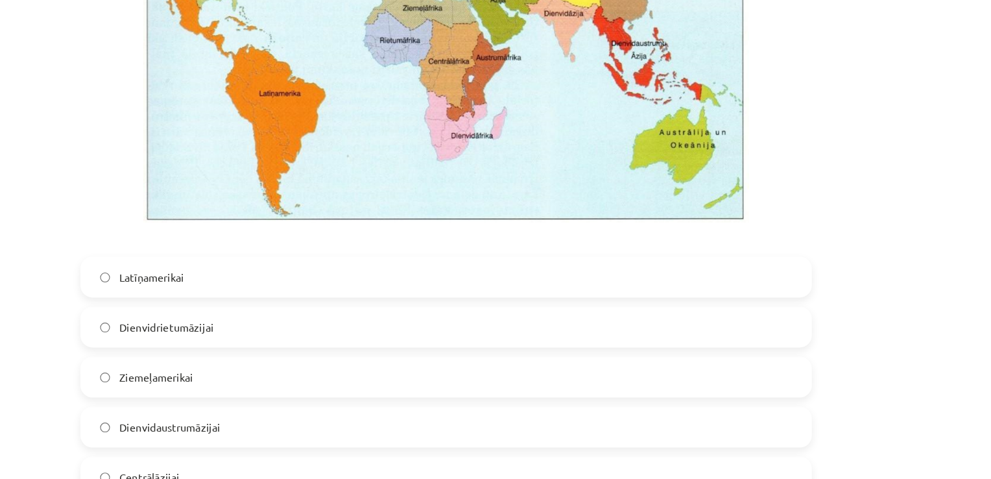
scroll to position [1125, 0]
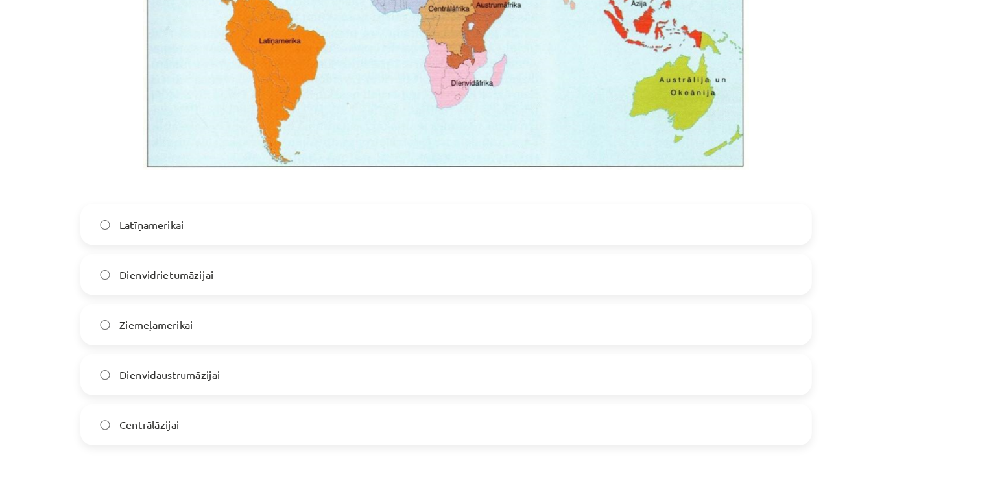
click at [193, 234] on label "Dienvidrietumāzijai" at bounding box center [496, 235] width 624 height 32
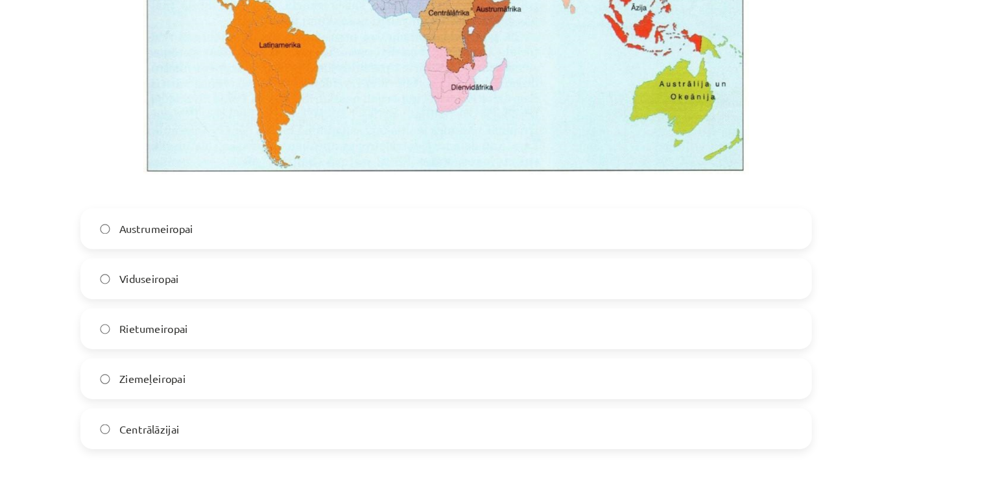
scroll to position [1759, 0]
click at [198, 285] on label "Rietumeiropai" at bounding box center [496, 281] width 624 height 32
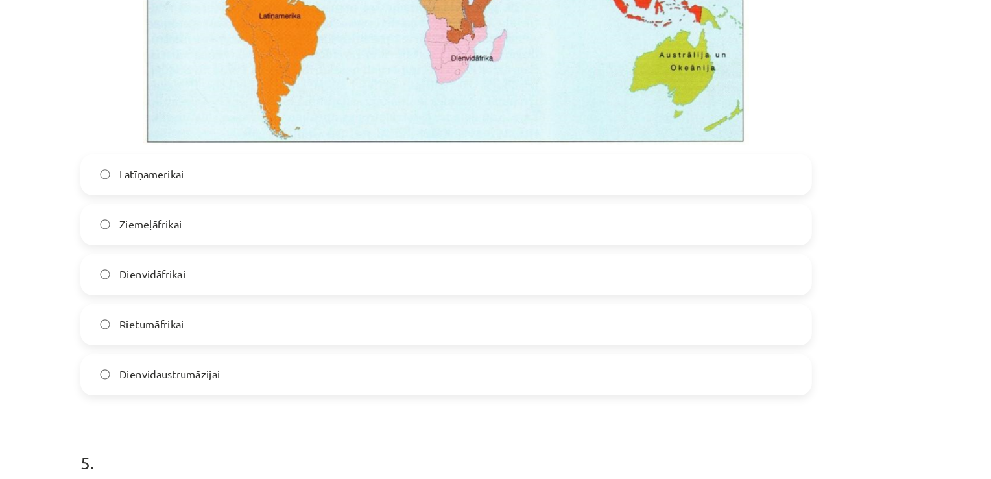
scroll to position [2420, 0]
click at [208, 236] on label "Dienvidāfrikai" at bounding box center [496, 235] width 624 height 32
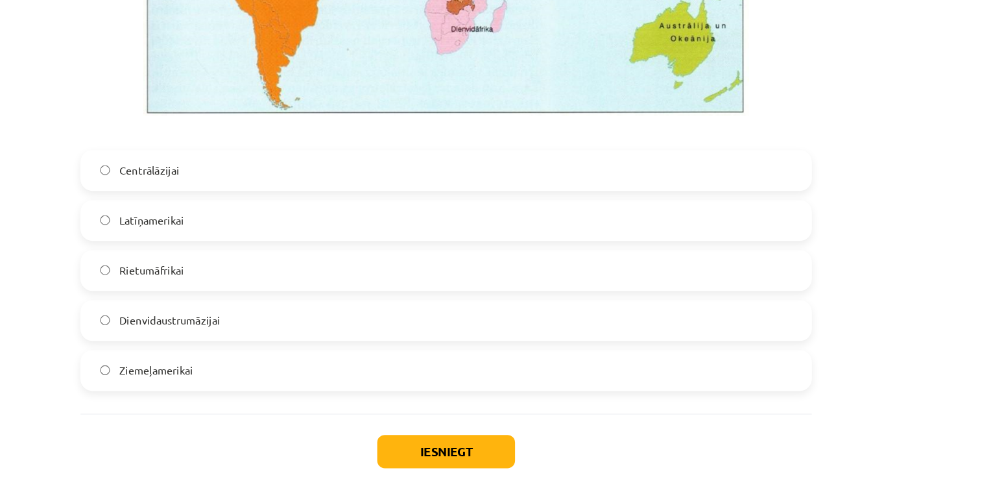
scroll to position [3063, 0]
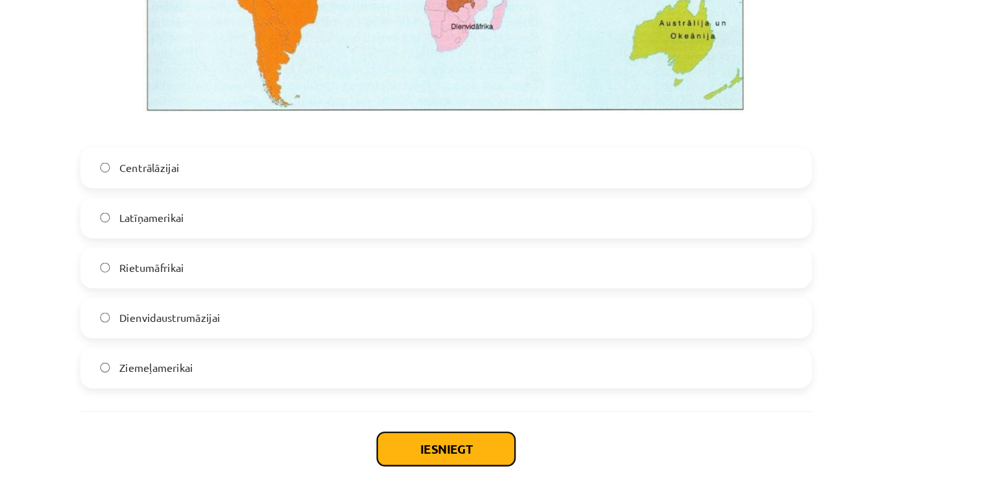
click at [497, 377] on button "Iesniegt" at bounding box center [495, 384] width 118 height 29
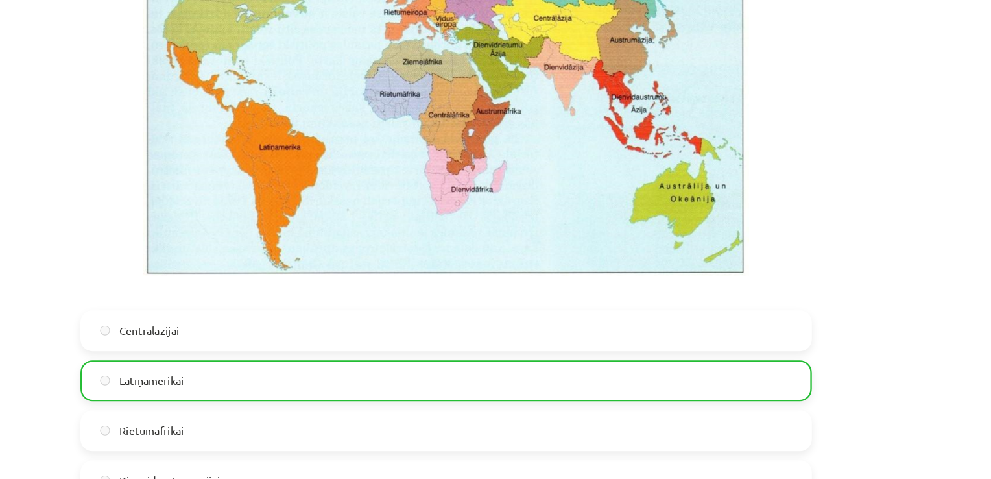
scroll to position [3108, 0]
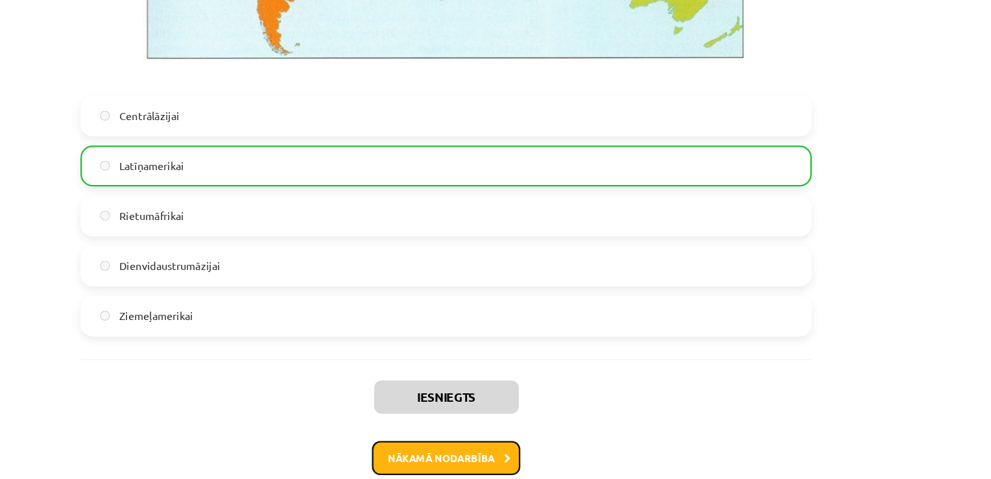
click at [498, 390] on button "Nākamā nodarbība" at bounding box center [495, 392] width 127 height 30
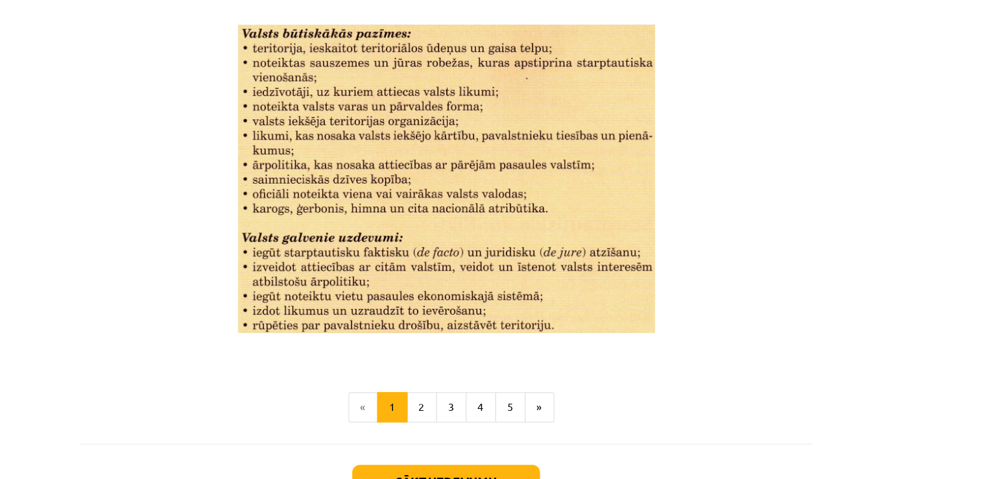
scroll to position [1668, 0]
click at [473, 355] on button "2" at bounding box center [475, 349] width 26 height 26
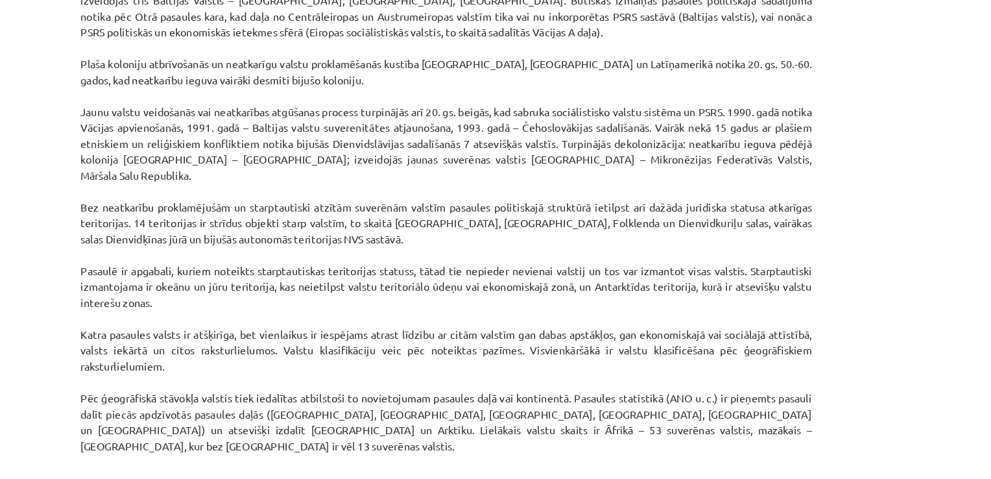
scroll to position [1105, 0]
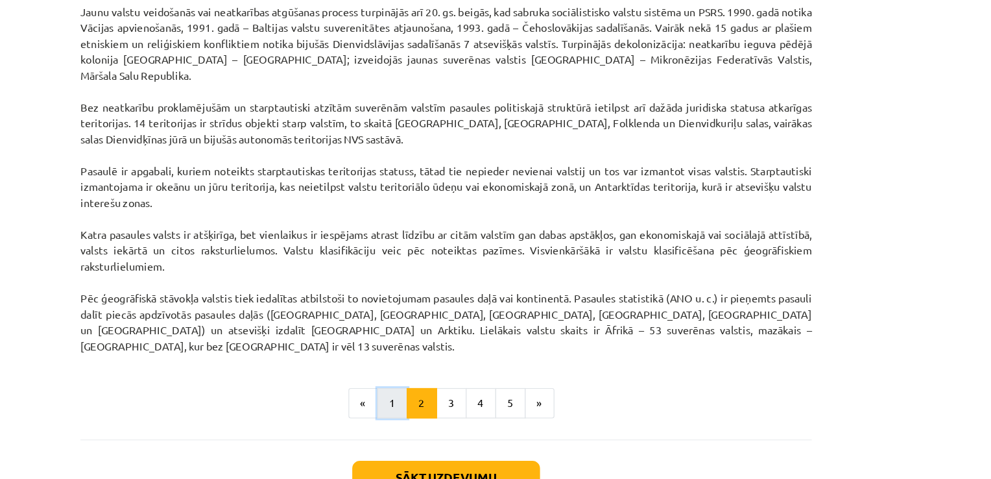
click at [440, 332] on button "1" at bounding box center [449, 345] width 26 height 26
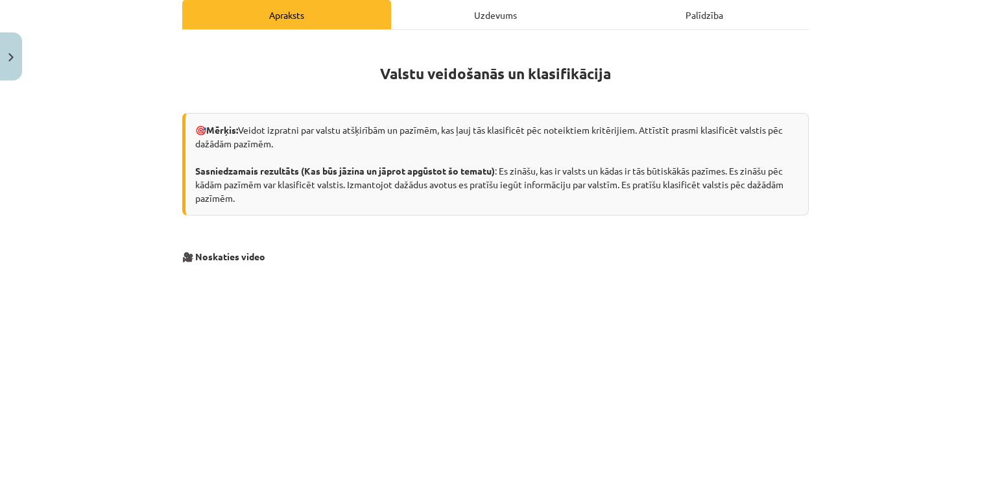
scroll to position [0, 0]
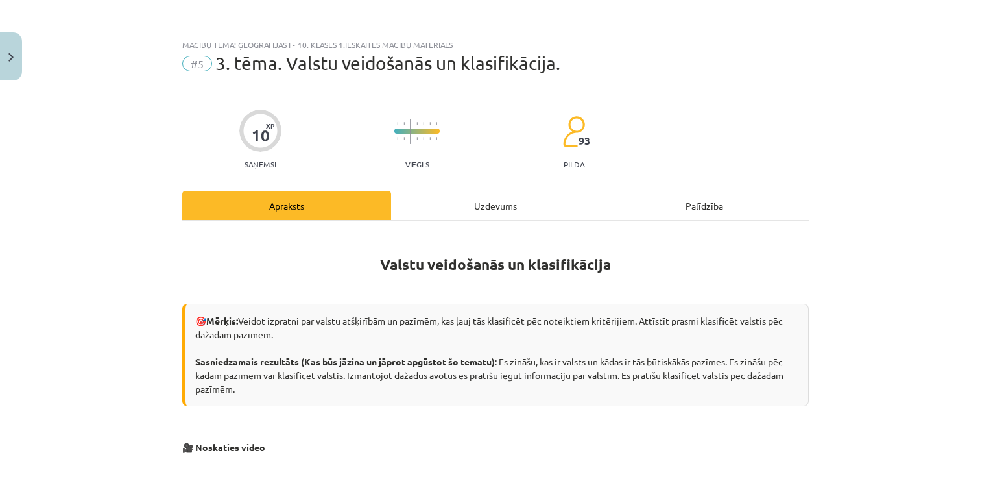
click at [490, 204] on div "Uzdevums" at bounding box center [495, 205] width 209 height 29
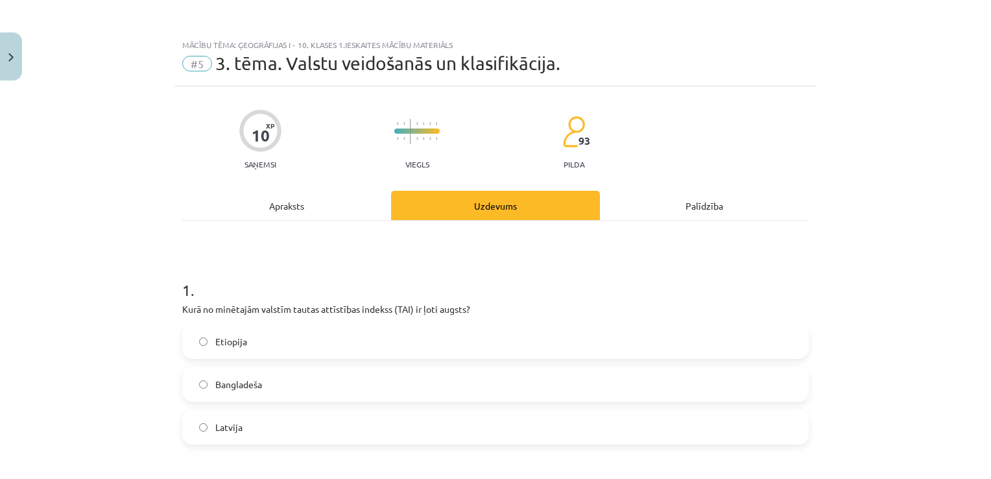
click at [310, 203] on div "Apraksts" at bounding box center [286, 205] width 209 height 29
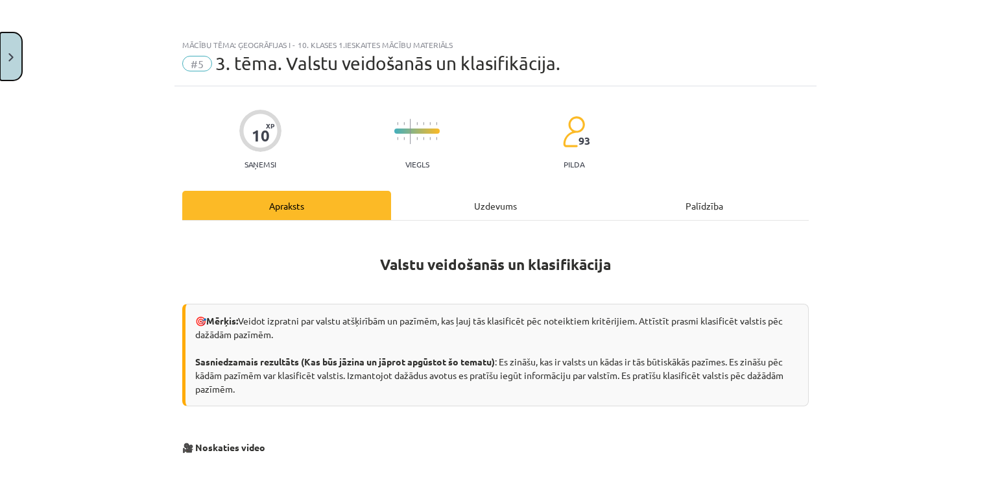
click at [16, 57] on button "Close" at bounding box center [11, 56] width 22 height 48
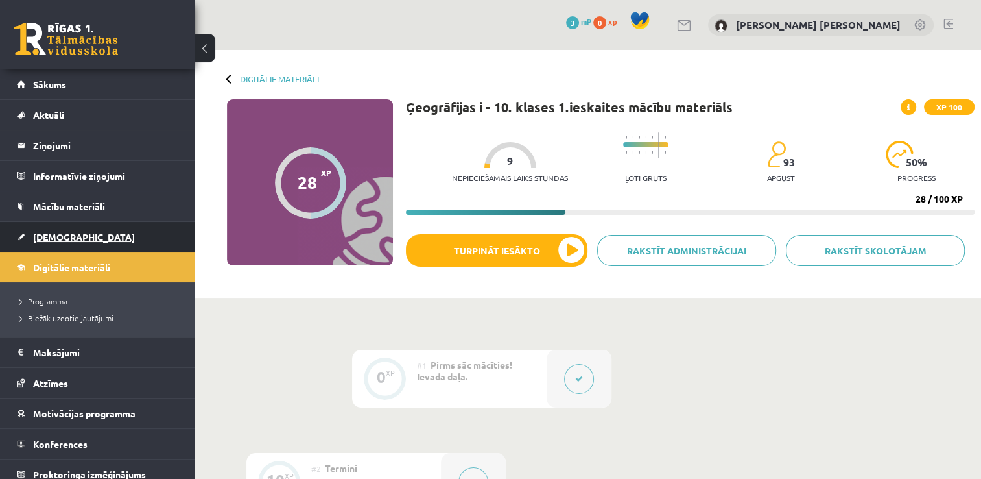
click at [57, 227] on link "[DEMOGRAPHIC_DATA]" at bounding box center [97, 237] width 161 height 30
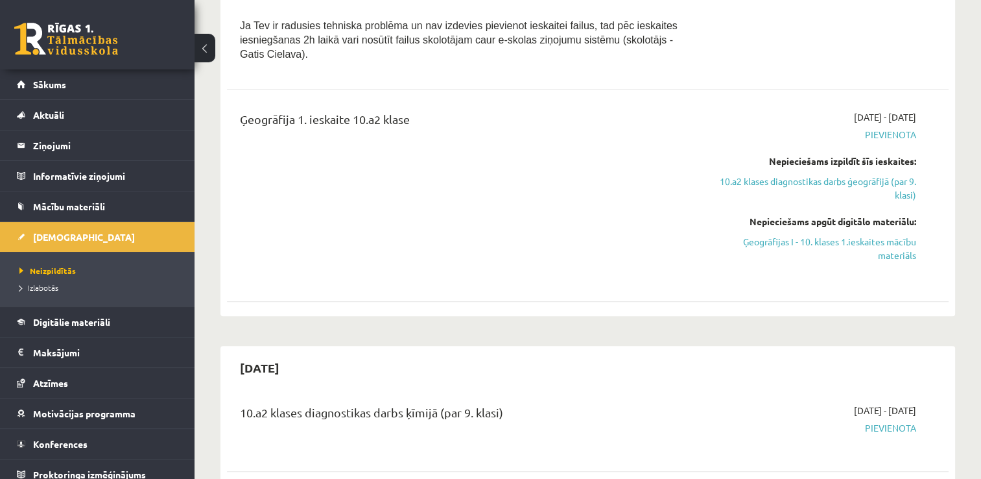
scroll to position [872, 0]
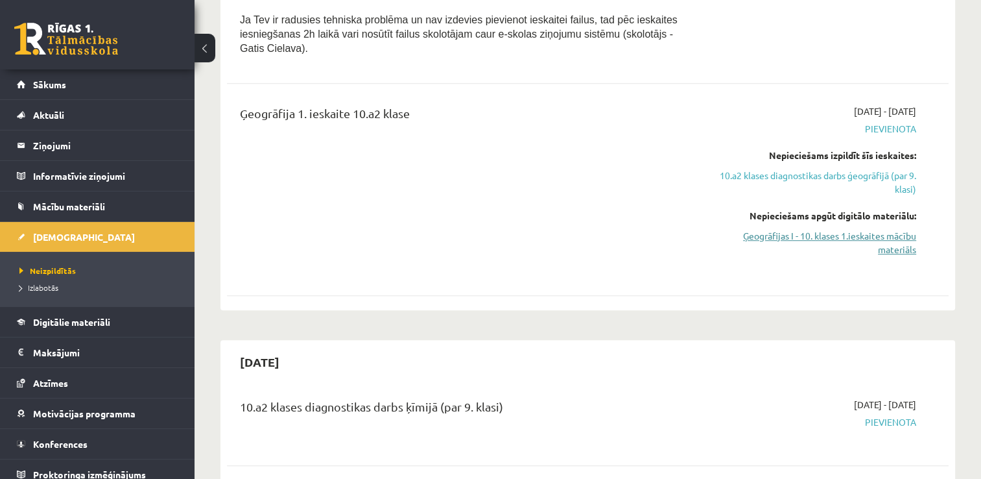
click at [794, 229] on link "Ģeogrāfijas I - 10. klases 1.ieskaites mācību materiāls" at bounding box center [810, 242] width 213 height 27
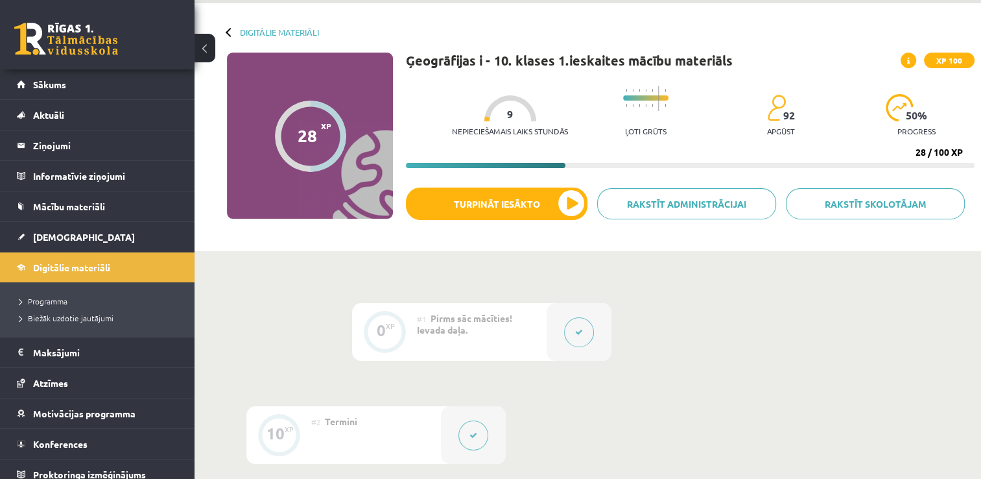
scroll to position [47, 0]
click at [907, 64] on span at bounding box center [909, 60] width 16 height 16
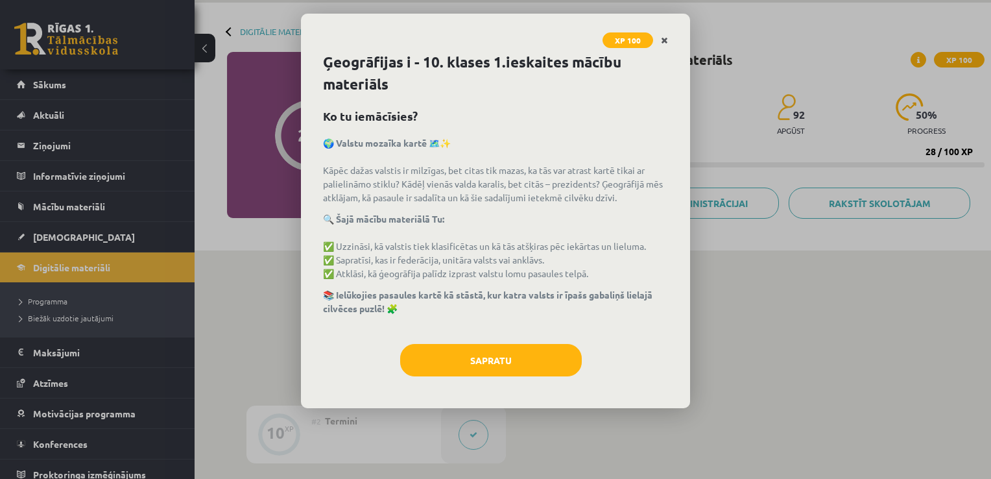
click at [666, 38] on icon "Close" at bounding box center [664, 40] width 7 height 9
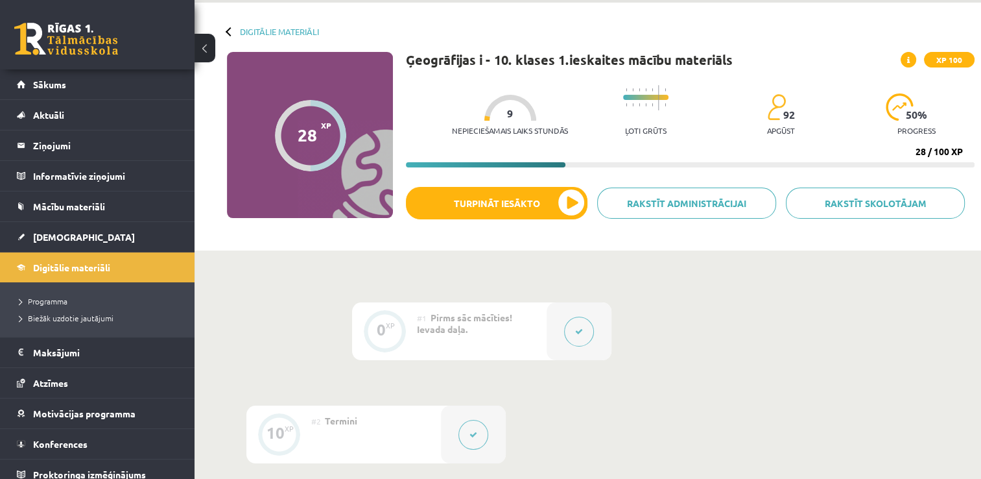
click at [968, 54] on span "XP 100" at bounding box center [949, 60] width 51 height 16
click at [959, 58] on span "XP 100" at bounding box center [949, 60] width 51 height 16
click at [911, 58] on span at bounding box center [909, 60] width 16 height 16
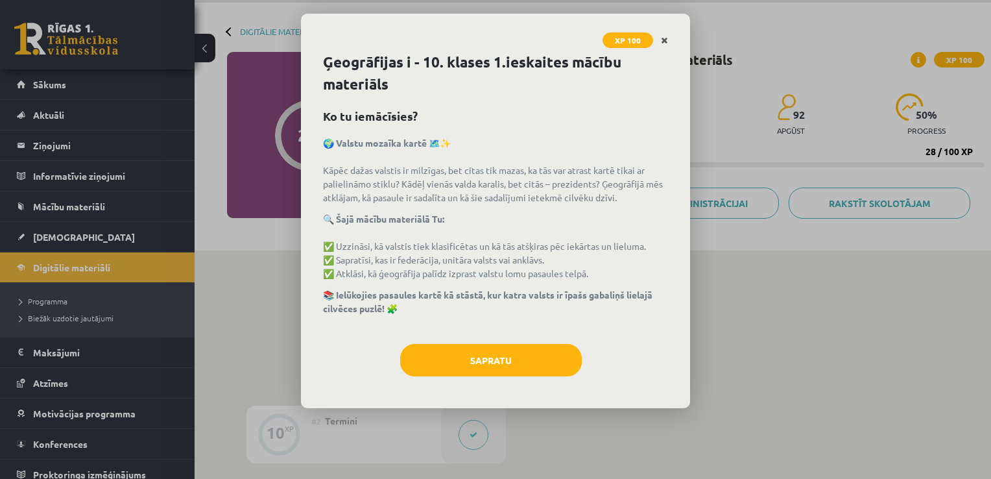
click at [658, 39] on link "Close" at bounding box center [664, 40] width 23 height 25
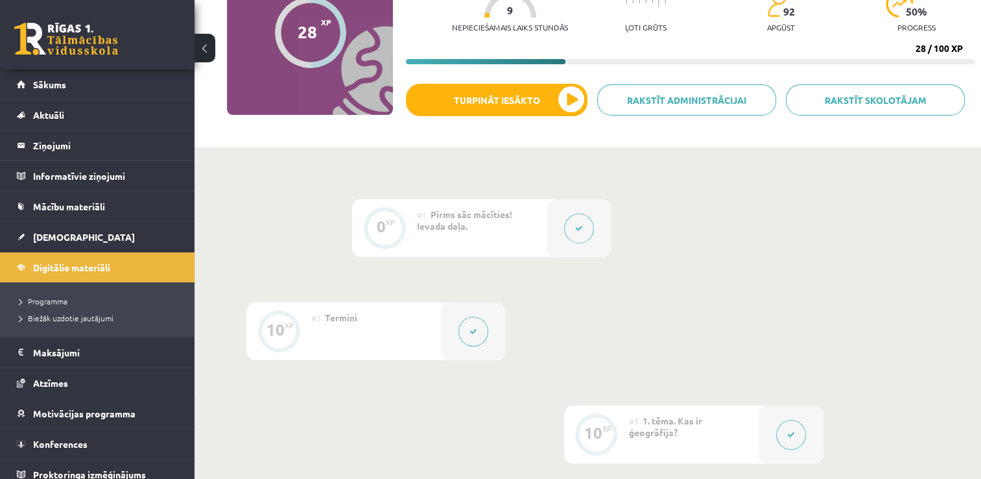
scroll to position [150, 0]
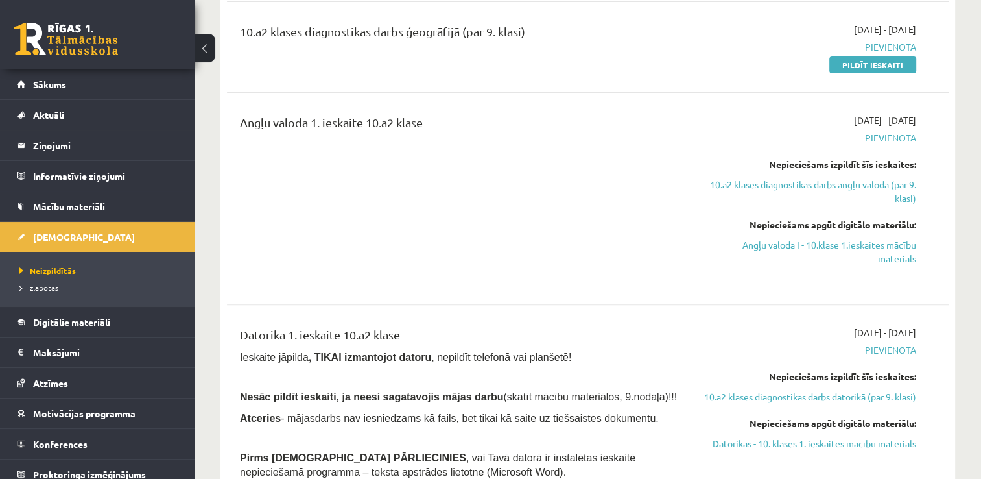
scroll to position [349, 0]
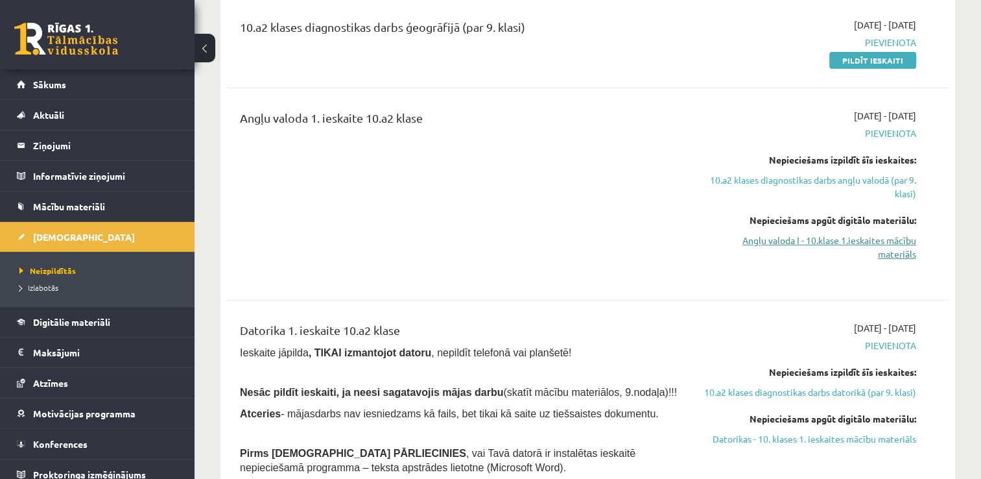
click at [856, 250] on link "Angļu valoda I - 10.klase 1.ieskaites mācību materiāls" at bounding box center [810, 246] width 213 height 27
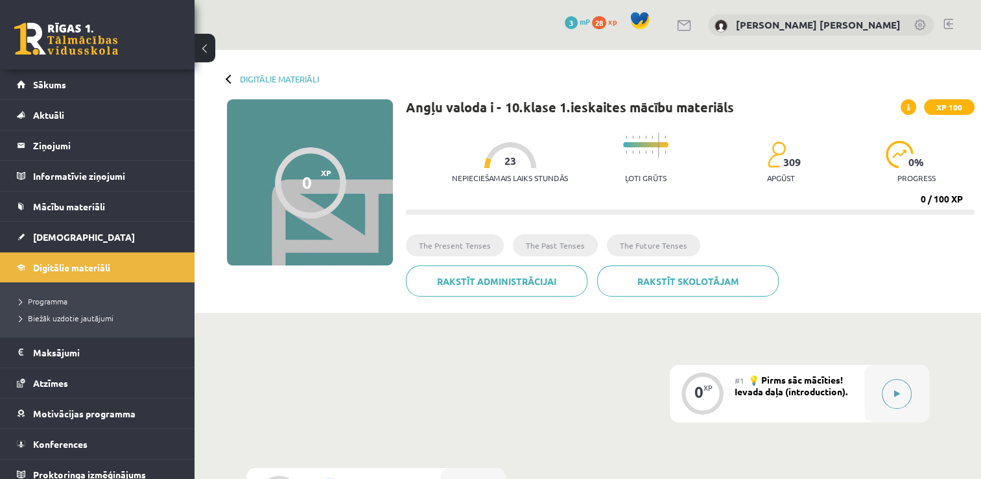
click at [889, 396] on button at bounding box center [897, 394] width 30 height 30
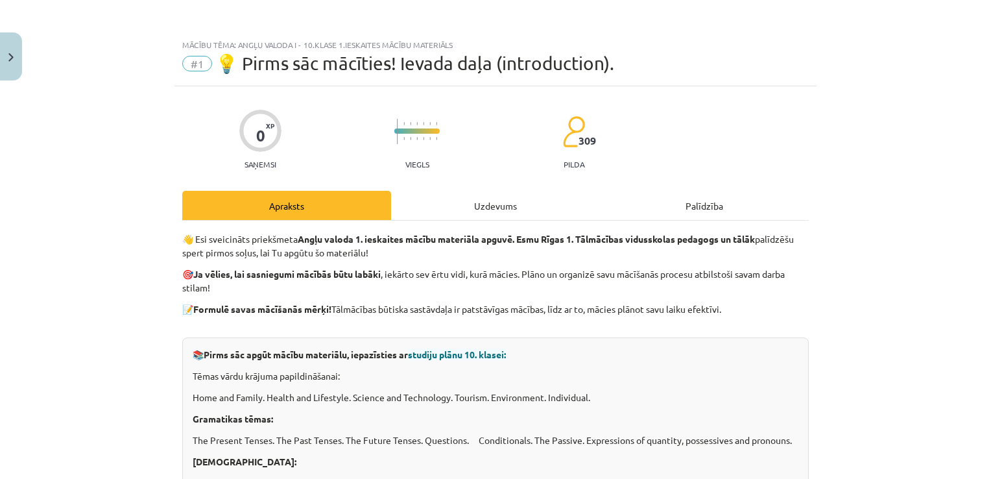
click at [703, 198] on div "Palīdzība" at bounding box center [704, 205] width 209 height 29
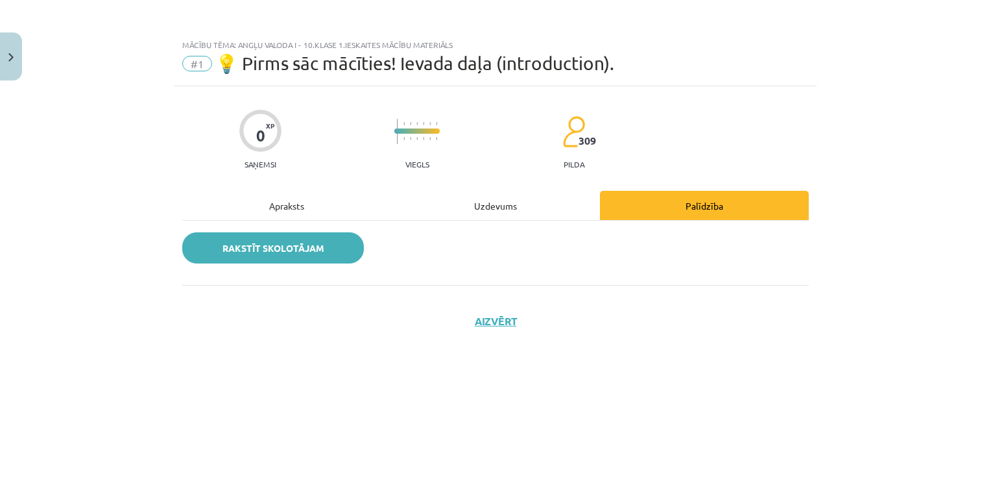
click at [245, 233] on link "Rakstīt skolotājam" at bounding box center [273, 247] width 182 height 31
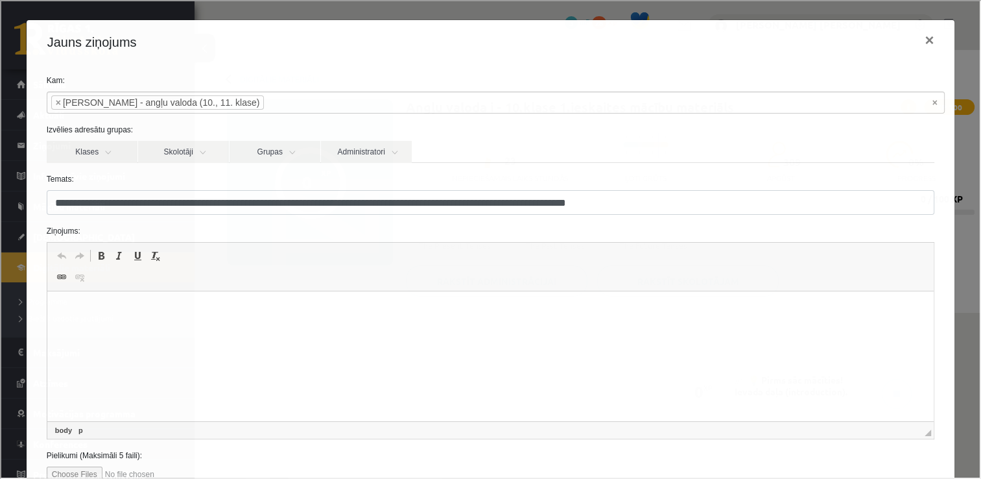
click at [257, 313] on p "Bagātinātā teksta redaktors, wiswyg-editor-47363948817560-1756718190-342" at bounding box center [490, 311] width 861 height 14
drag, startPoint x: 257, startPoint y: 313, endPoint x: 216, endPoint y: 310, distance: 41.6
click at [216, 310] on p "**********" at bounding box center [486, 311] width 852 height 14
click at [193, 311] on p "**********" at bounding box center [486, 311] width 852 height 14
click at [262, 318] on html "**********" at bounding box center [490, 311] width 887 height 40
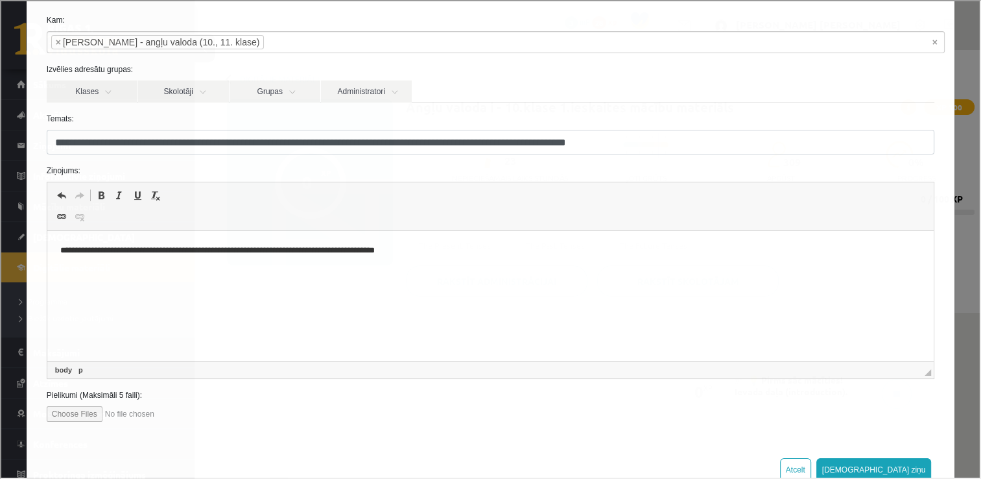
scroll to position [62, 0]
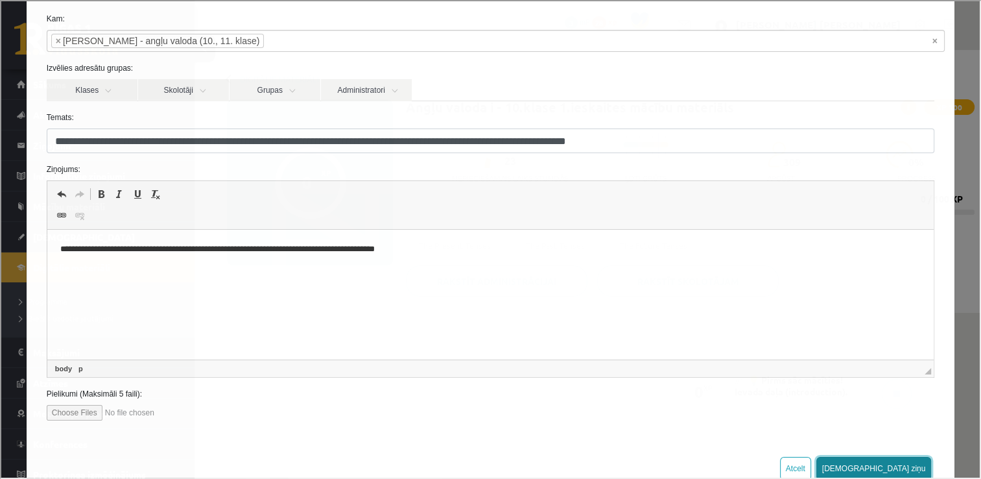
click at [900, 471] on button "[DEMOGRAPHIC_DATA] ziņu" at bounding box center [872, 466] width 115 height 23
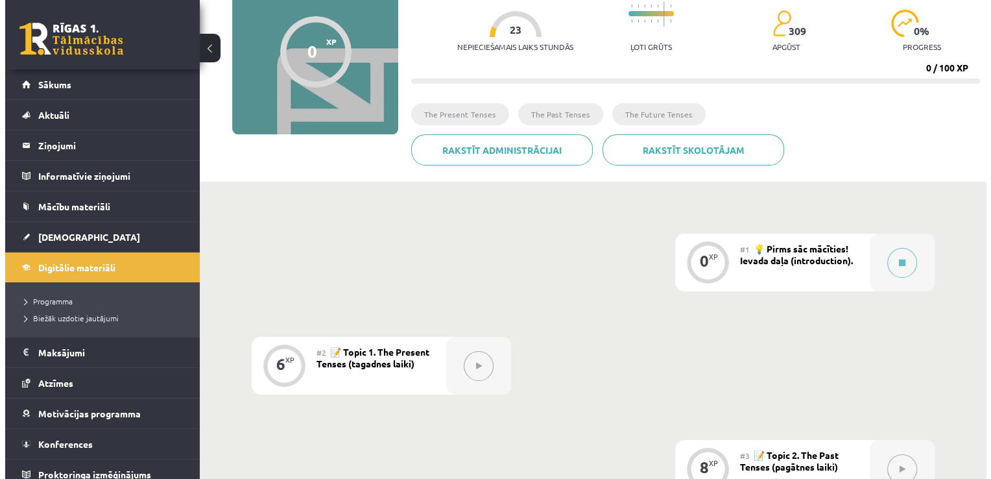
scroll to position [132, 0]
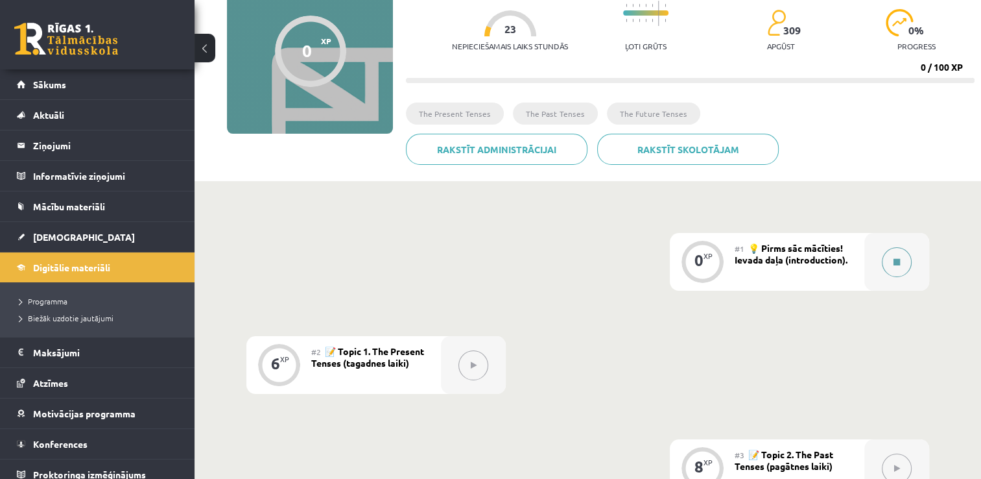
click at [903, 261] on button at bounding box center [897, 262] width 30 height 30
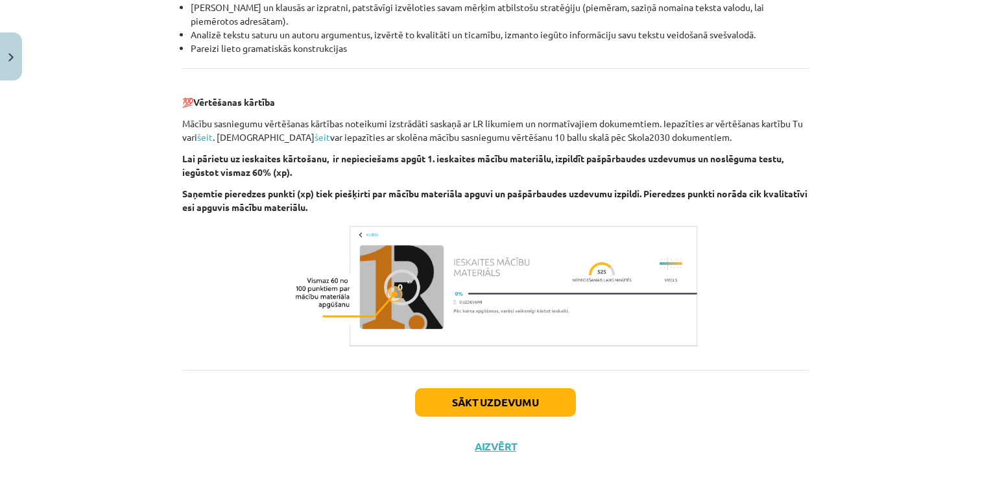
scroll to position [1471, 0]
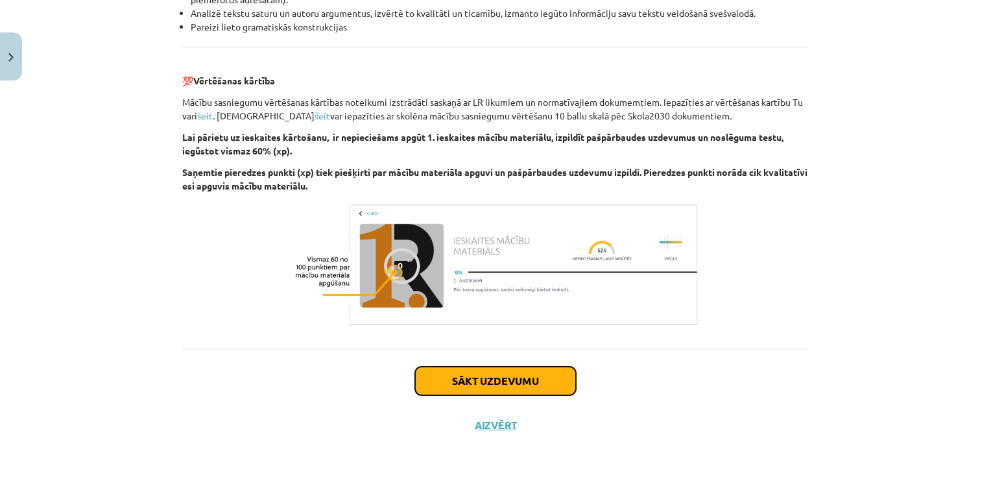
click at [503, 382] on button "Sākt uzdevumu" at bounding box center [495, 380] width 161 height 29
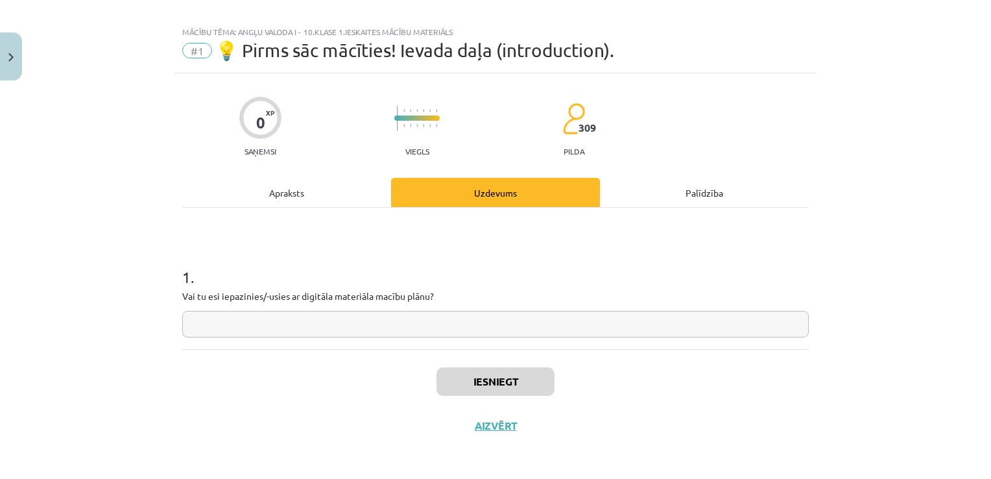
click at [399, 322] on input "text" at bounding box center [495, 324] width 626 height 27
type input "**"
click at [449, 380] on button "Iesniegt" at bounding box center [495, 381] width 118 height 29
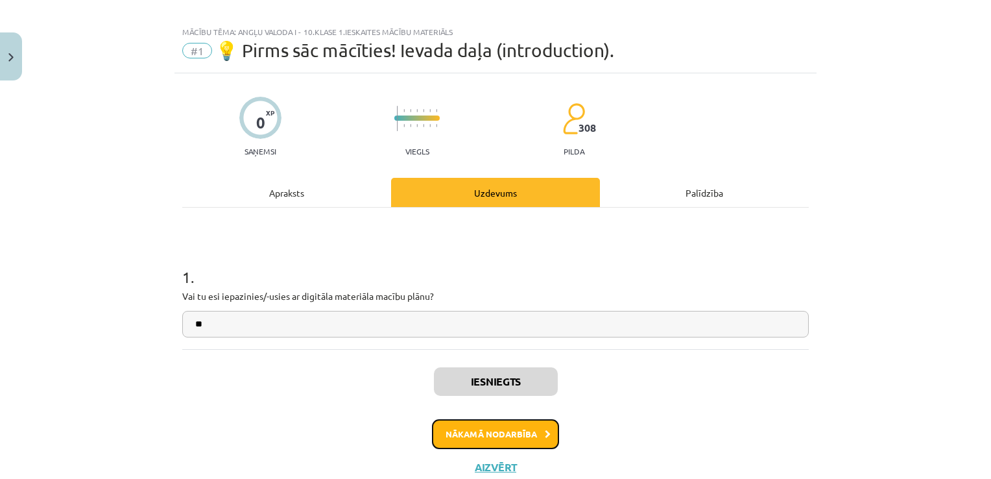
click at [472, 442] on button "Nākamā nodarbība" at bounding box center [495, 434] width 127 height 30
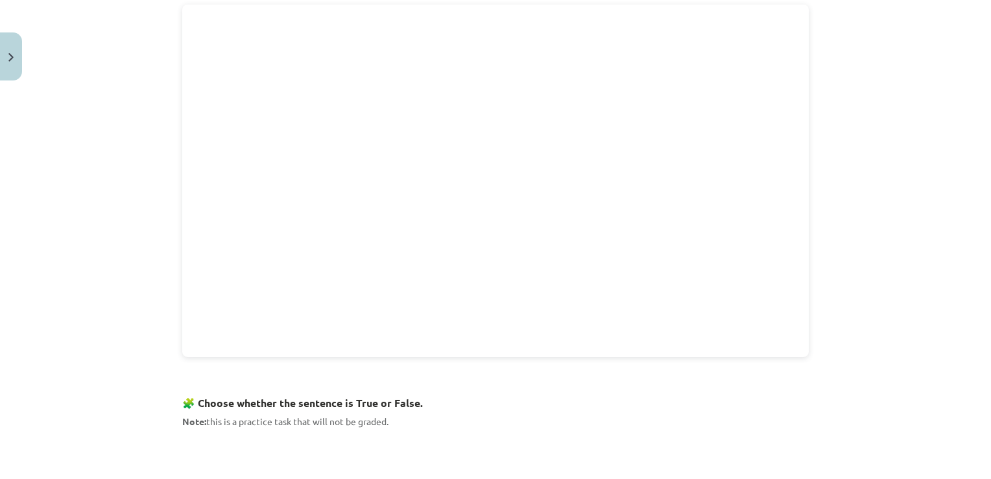
scroll to position [456, 0]
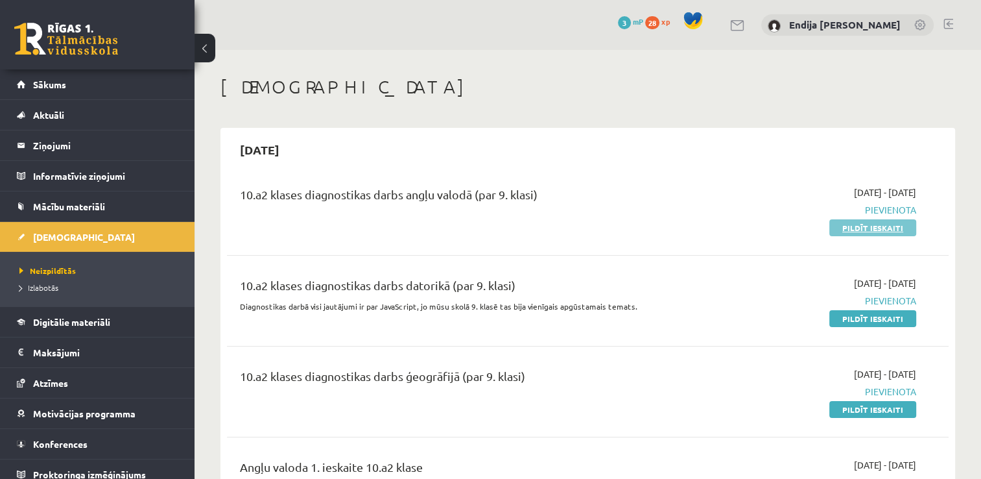
click at [872, 227] on link "Pildīt ieskaiti" at bounding box center [872, 227] width 87 height 17
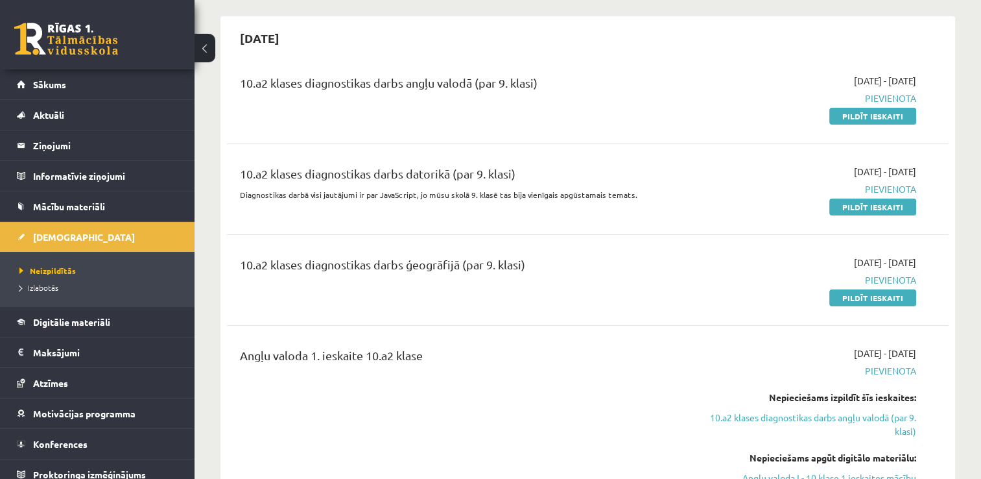
scroll to position [111, 0]
